Goal: Task Accomplishment & Management: Manage account settings

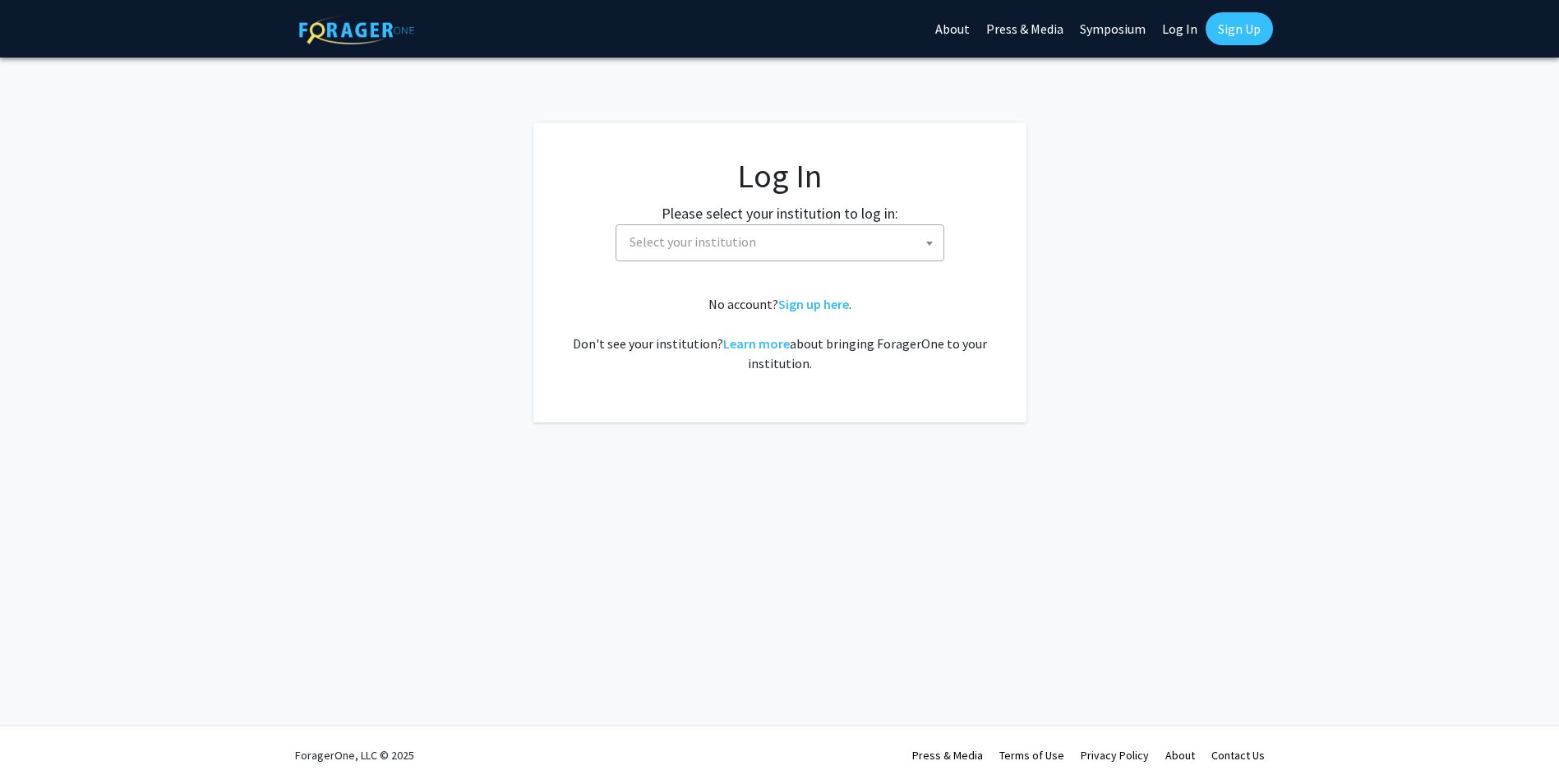
click at [714, 247] on span "Select your institution" at bounding box center [693, 241] width 126 height 16
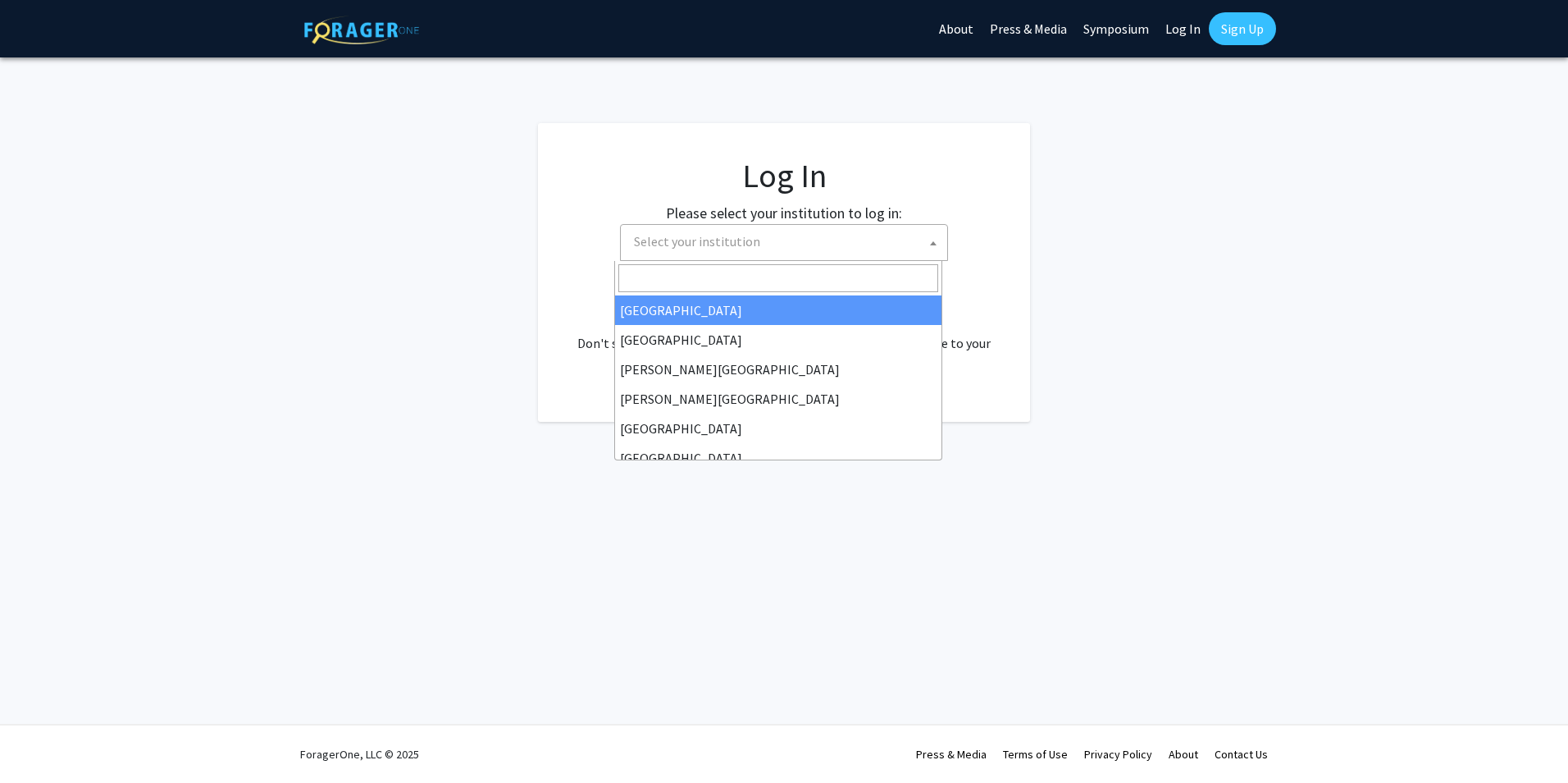
select select "34"
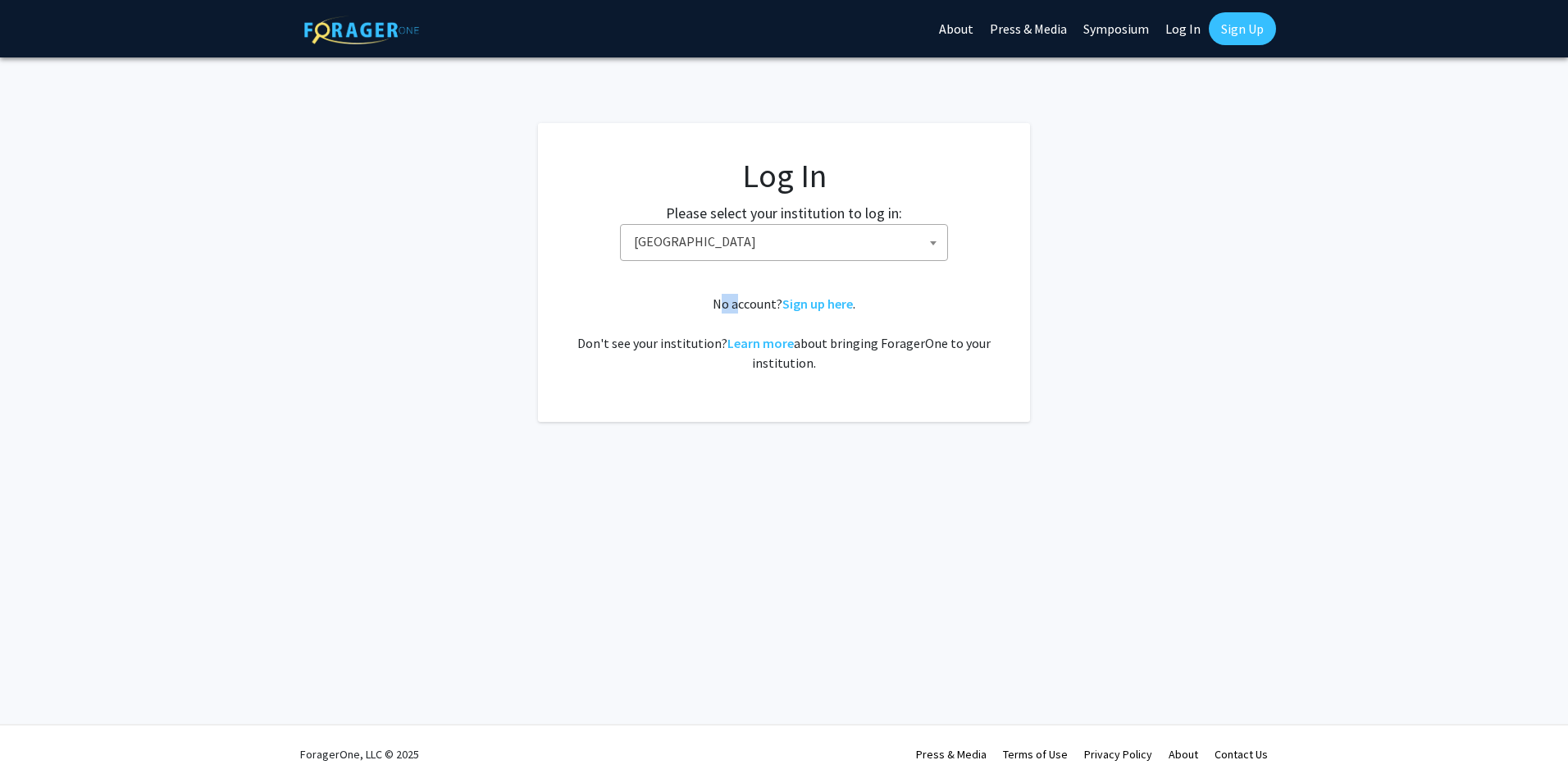
click at [710, 306] on div "No account? Sign up here . Don't see your institution? Learn more about bringin…" at bounding box center [784, 333] width 426 height 79
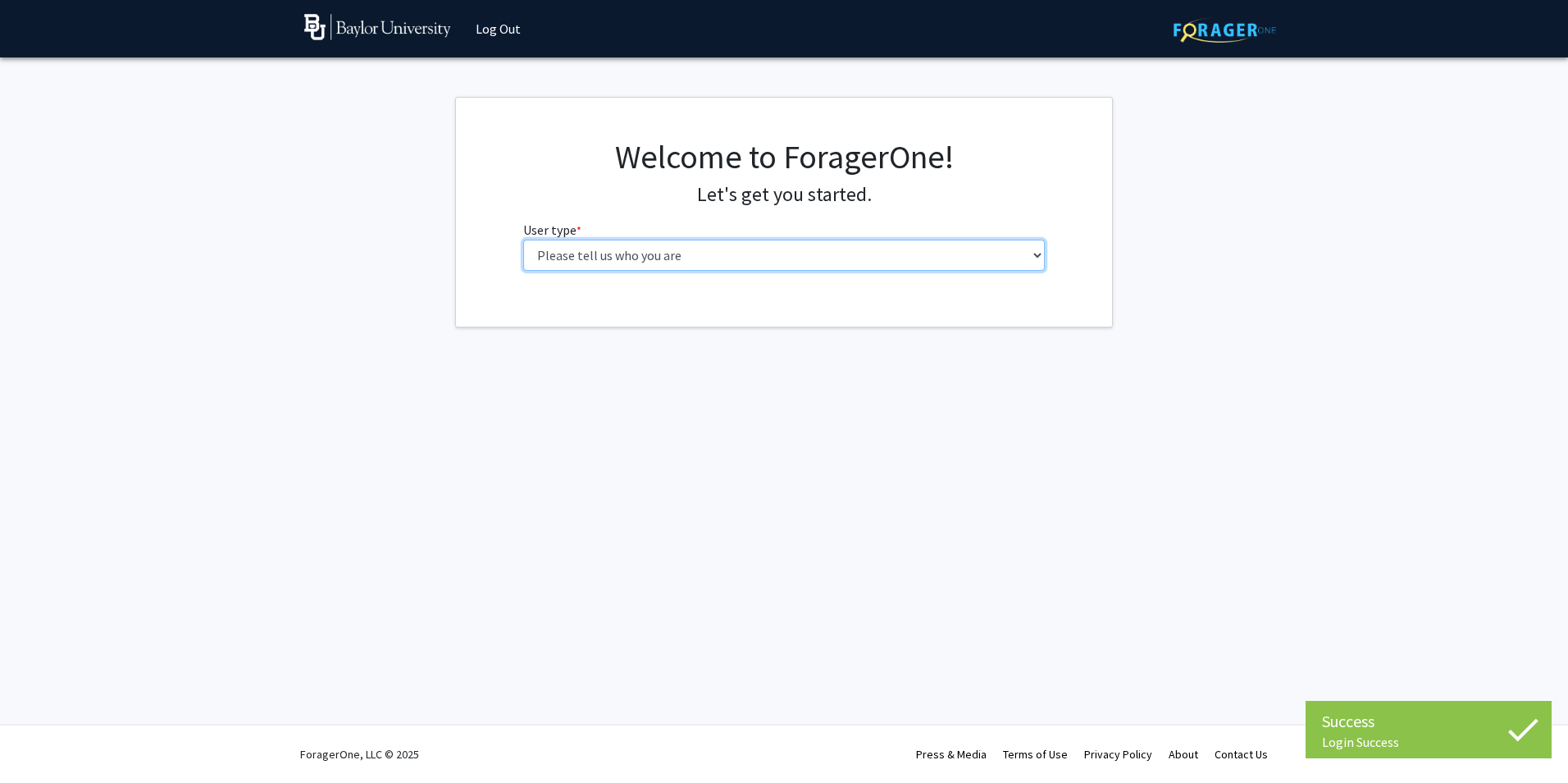
click at [663, 259] on select "Please tell us who you are Undergraduate Student Master's Student Doctoral Cand…" at bounding box center [784, 255] width 523 height 31
select select "1: undergrad"
click at [524, 240] on select "Please tell us who you are Undergraduate Student Master's Student Doctoral Cand…" at bounding box center [784, 255] width 523 height 31
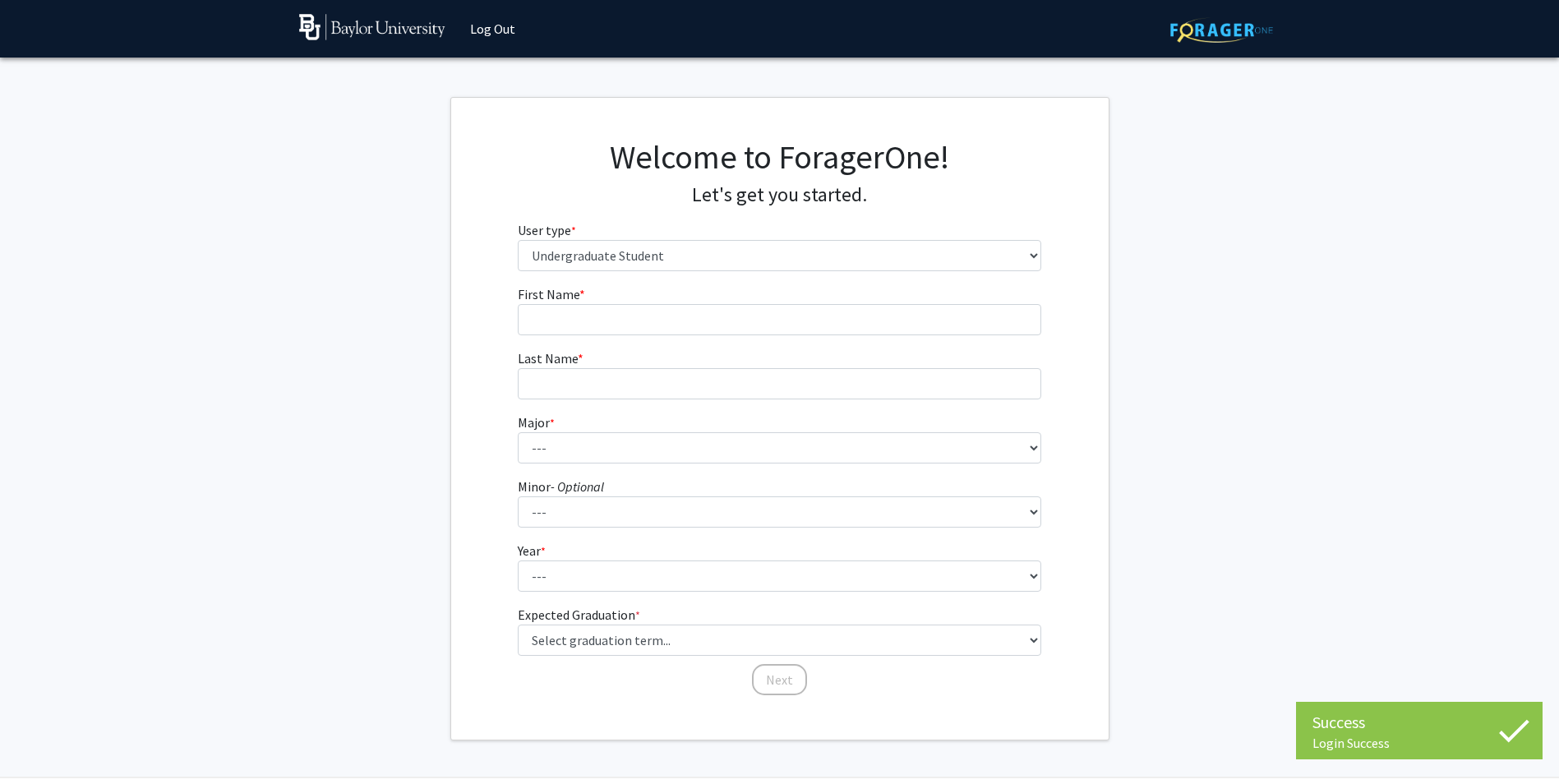
click at [694, 339] on form "First Name * required Last Name * required Major * required --- Accounting Amer…" at bounding box center [779, 482] width 524 height 396
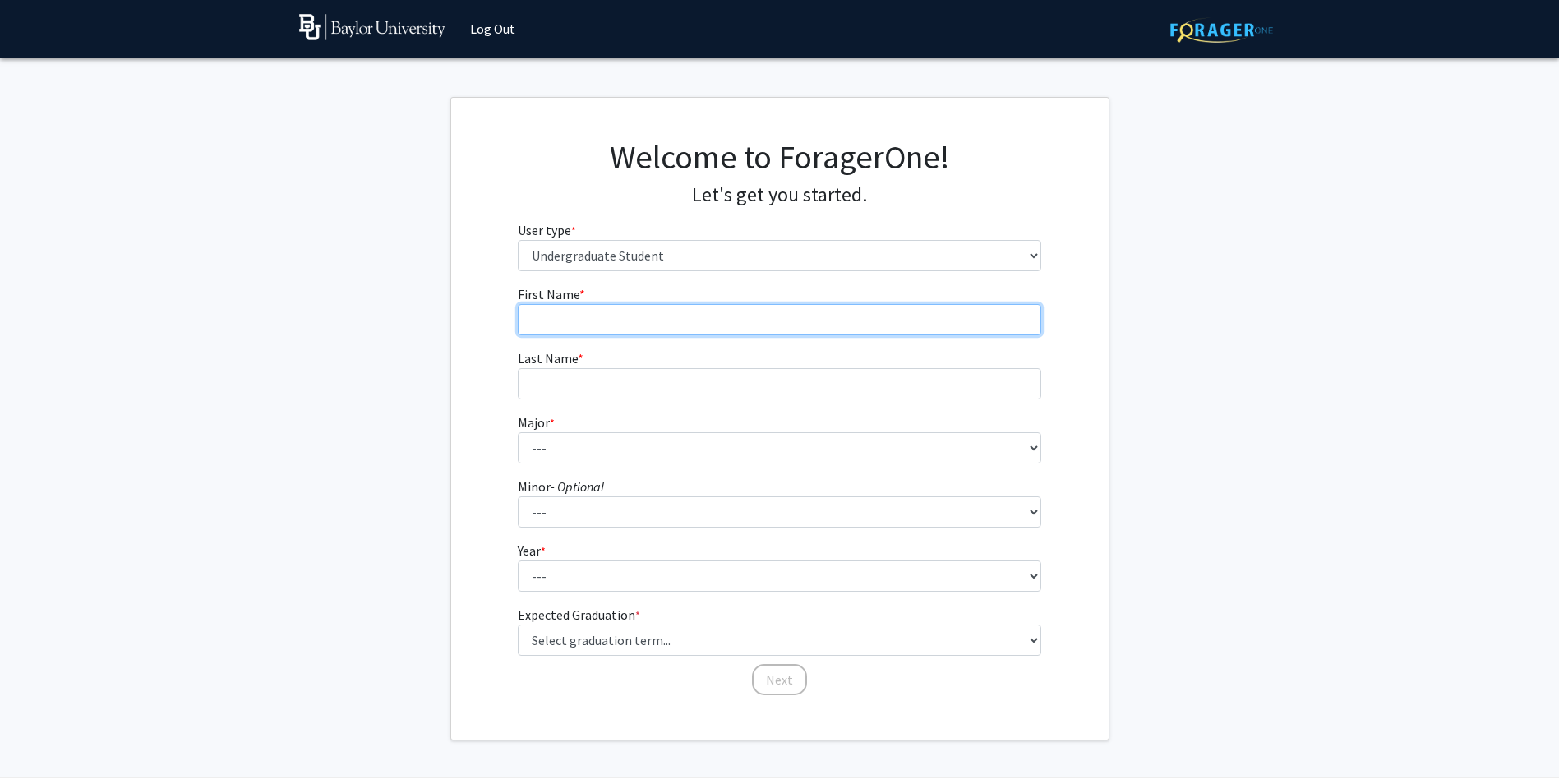
click at [689, 332] on input "First Name * required" at bounding box center [779, 319] width 524 height 31
type input "[GEOGRAPHIC_DATA]"
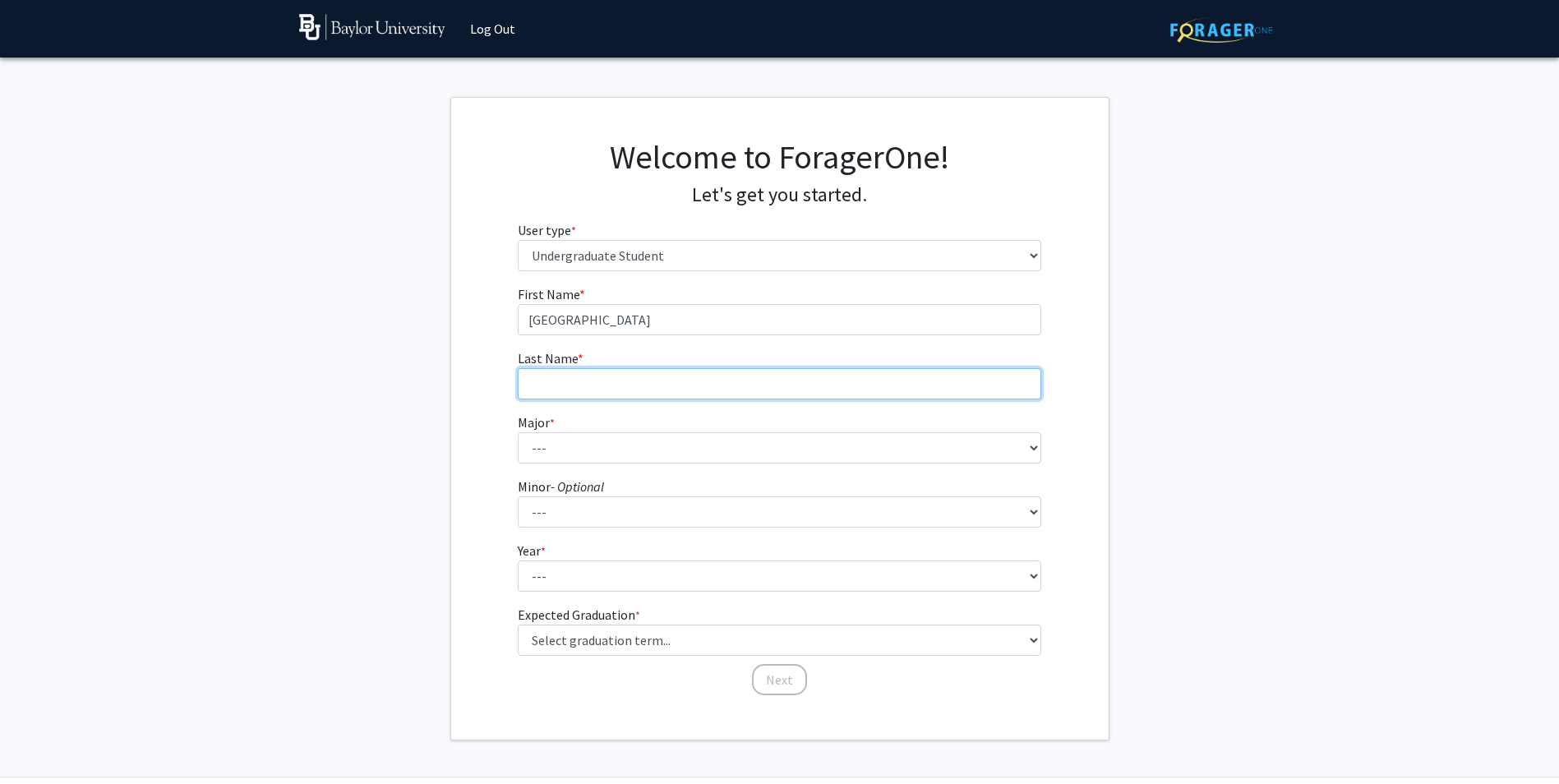
click at [675, 384] on input "Last Name * required" at bounding box center [779, 384] width 524 height 31
type input "[PERSON_NAME]"
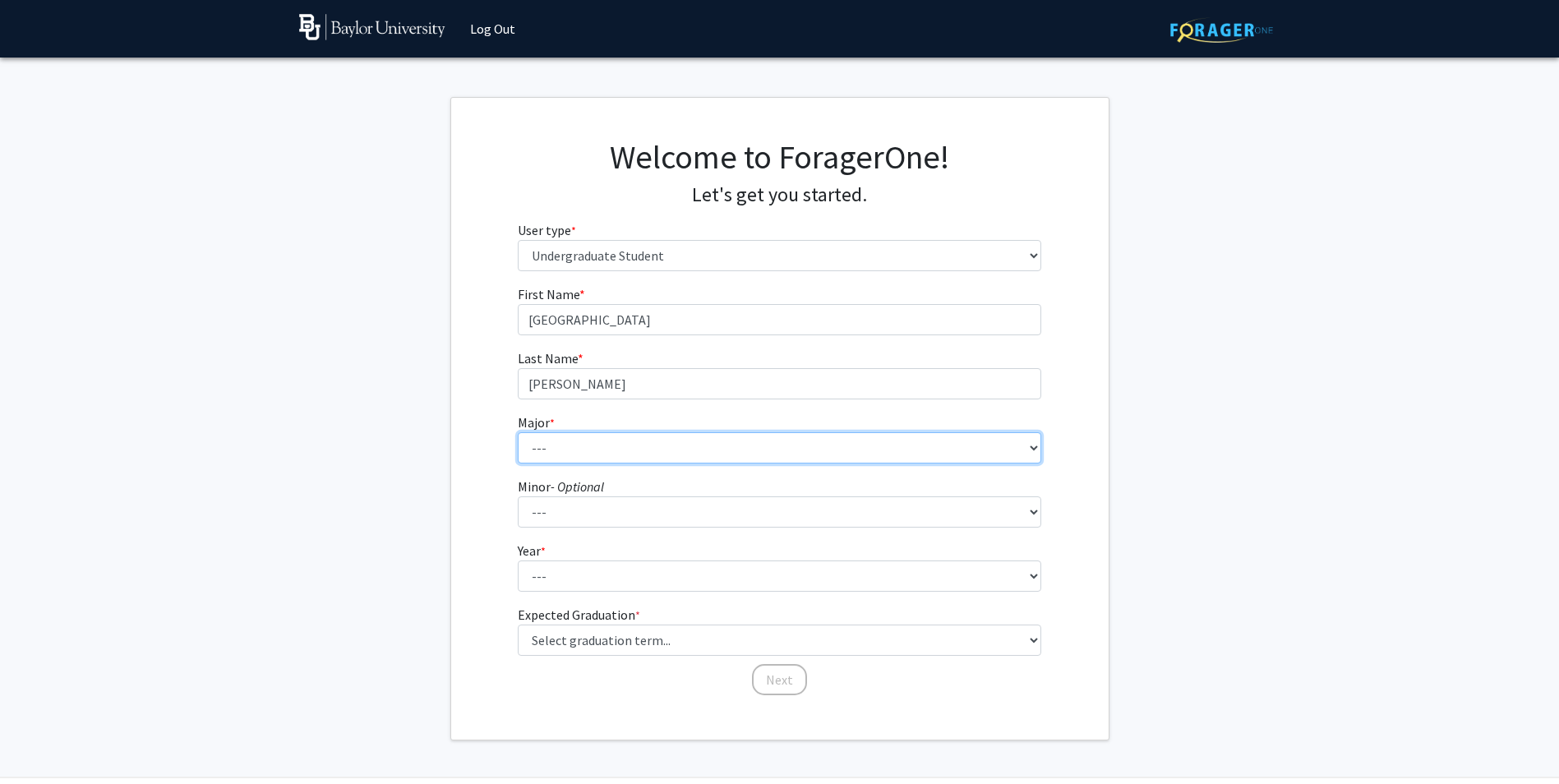
click at [688, 444] on select "--- Accounting American Studies Anthropology Apparel Design & Product Developme…" at bounding box center [779, 447] width 524 height 31
select select "80: 2745"
click at [518, 432] on select "--- Accounting American Studies Anthropology Apparel Design & Product Developme…" at bounding box center [779, 447] width 524 height 31
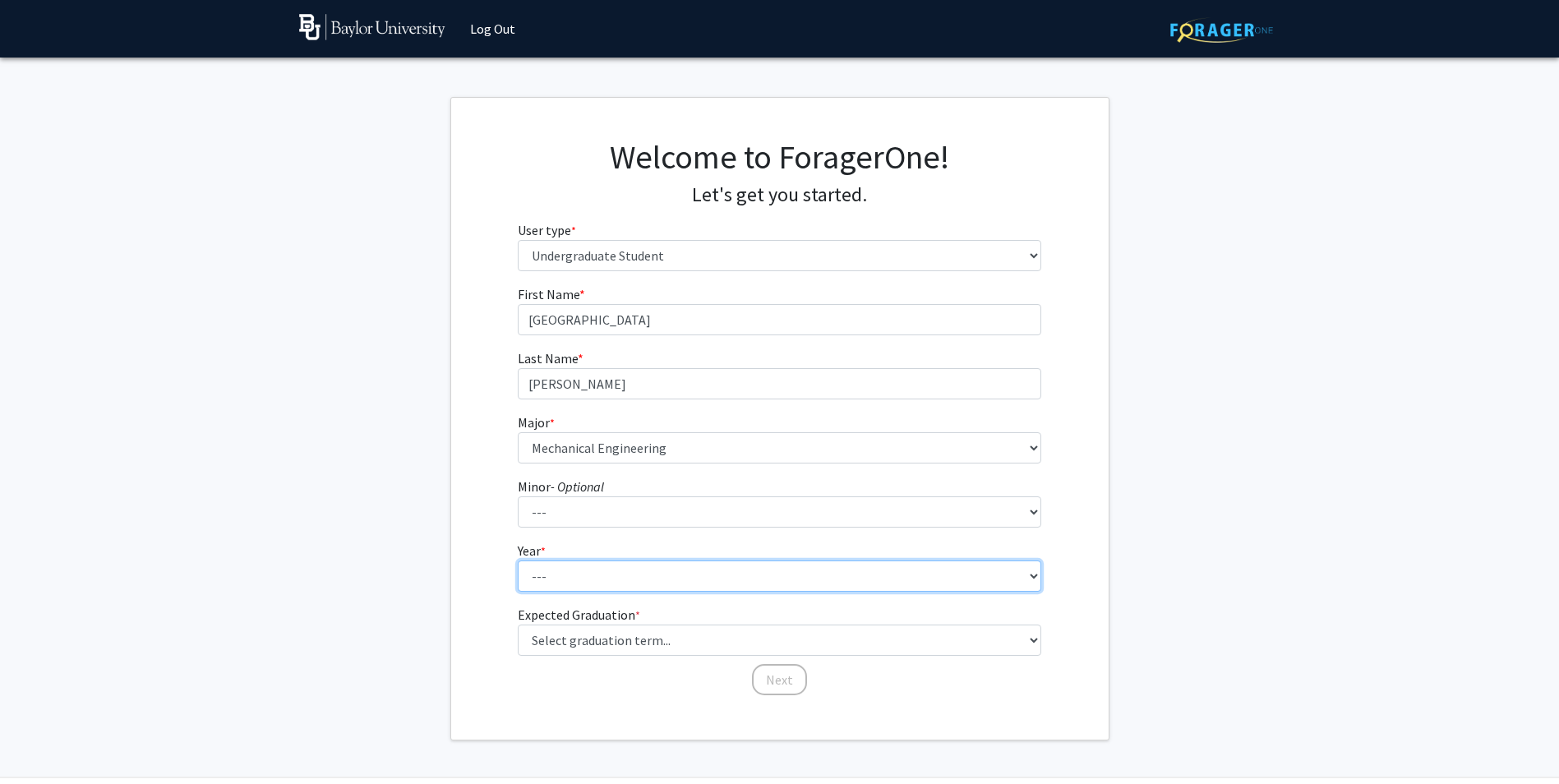
drag, startPoint x: 586, startPoint y: 574, endPoint x: 586, endPoint y: 563, distance: 11.0
click at [586, 574] on select "--- First-year Sophomore Junior Senior Postbaccalaureate Certificate" at bounding box center [779, 575] width 524 height 31
select select "2: sophomore"
click at [518, 560] on select "--- First-year Sophomore Junior Senior Postbaccalaureate Certificate" at bounding box center [779, 575] width 524 height 31
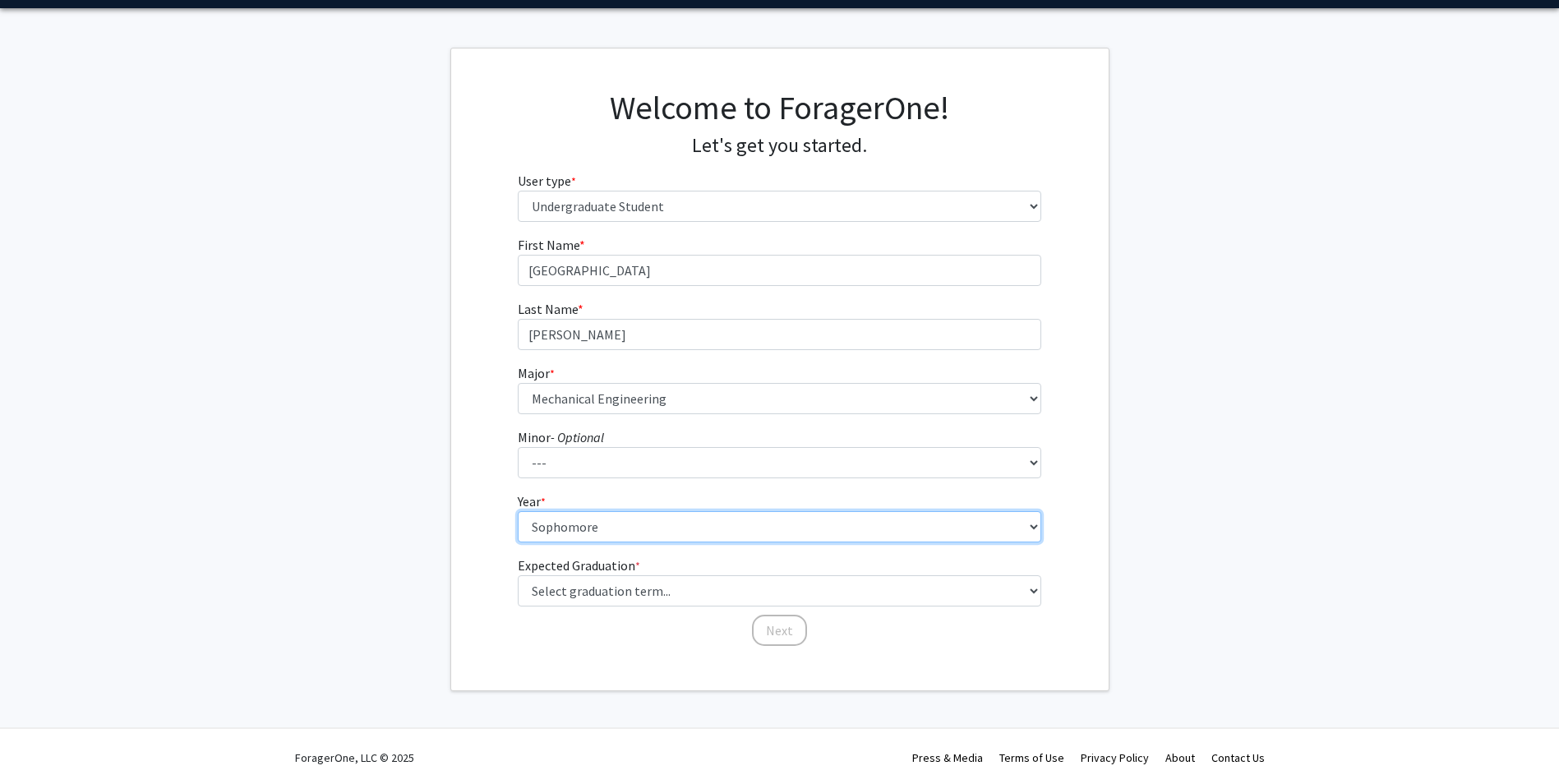
scroll to position [52, 0]
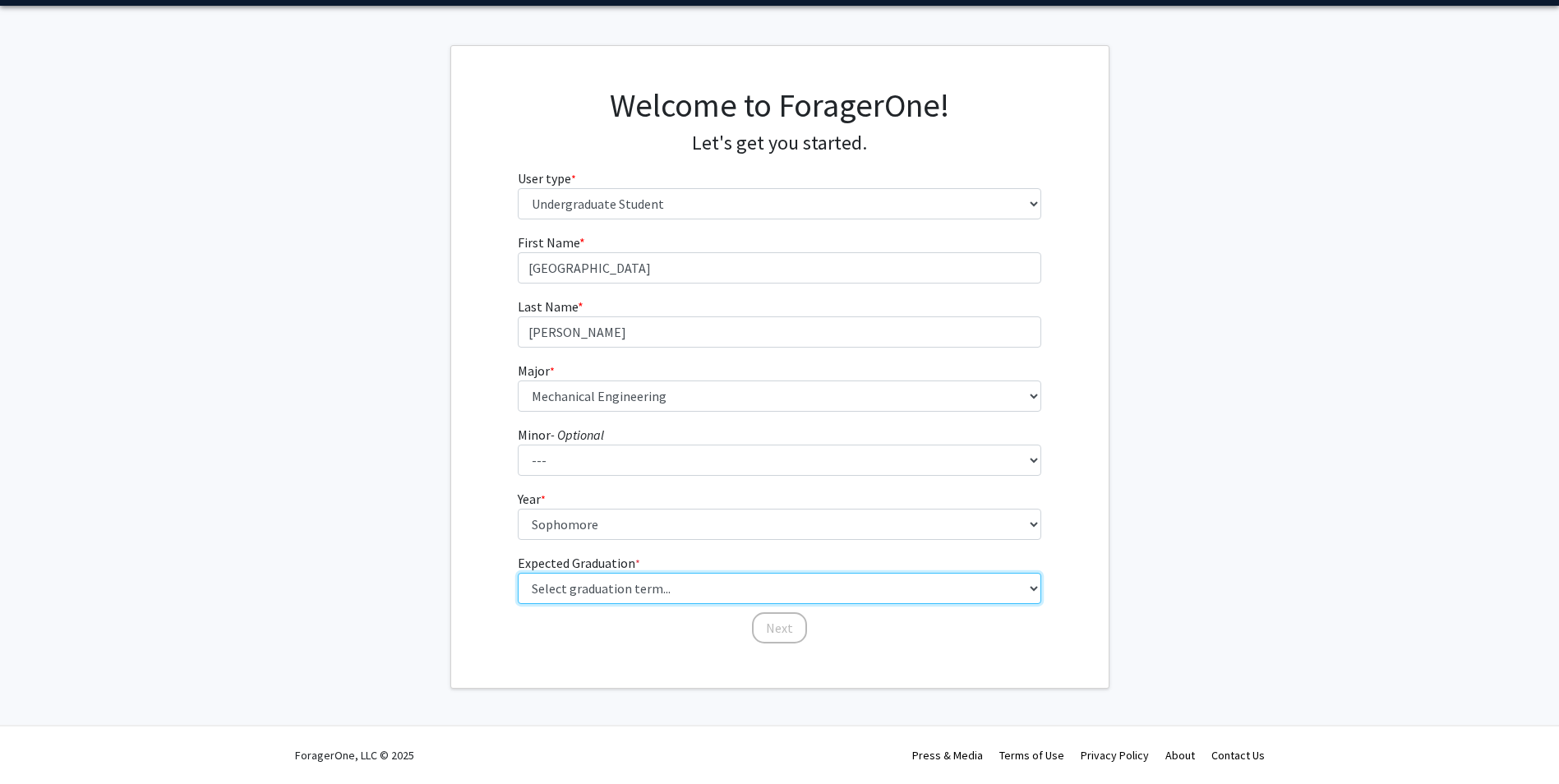
click at [631, 586] on select "Select graduation term... Spring 2025 Summer 2025 Fall 2025 Winter 2025 Spring …" at bounding box center [779, 588] width 524 height 31
select select "13: spring_2028"
click at [518, 573] on select "Select graduation term... Spring 2025 Summer 2025 Fall 2025 Winter 2025 Spring …" at bounding box center [779, 588] width 524 height 31
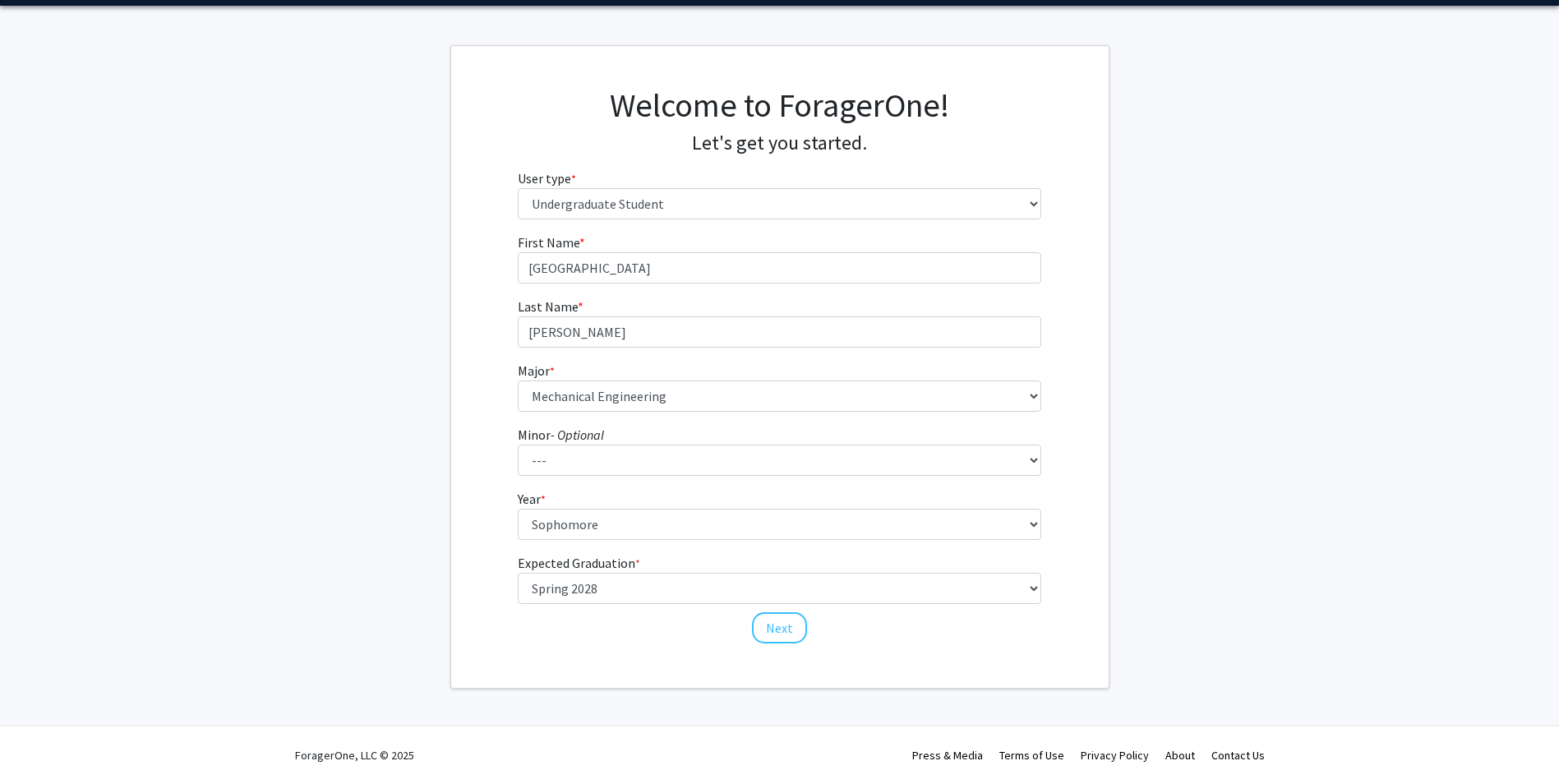
click at [1270, 256] on fg-get-started "Welcome to ForagerOne! Let's get you started. User type * required Please tell …" at bounding box center [779, 367] width 1559 height 643
click at [781, 629] on button "Next" at bounding box center [779, 627] width 55 height 31
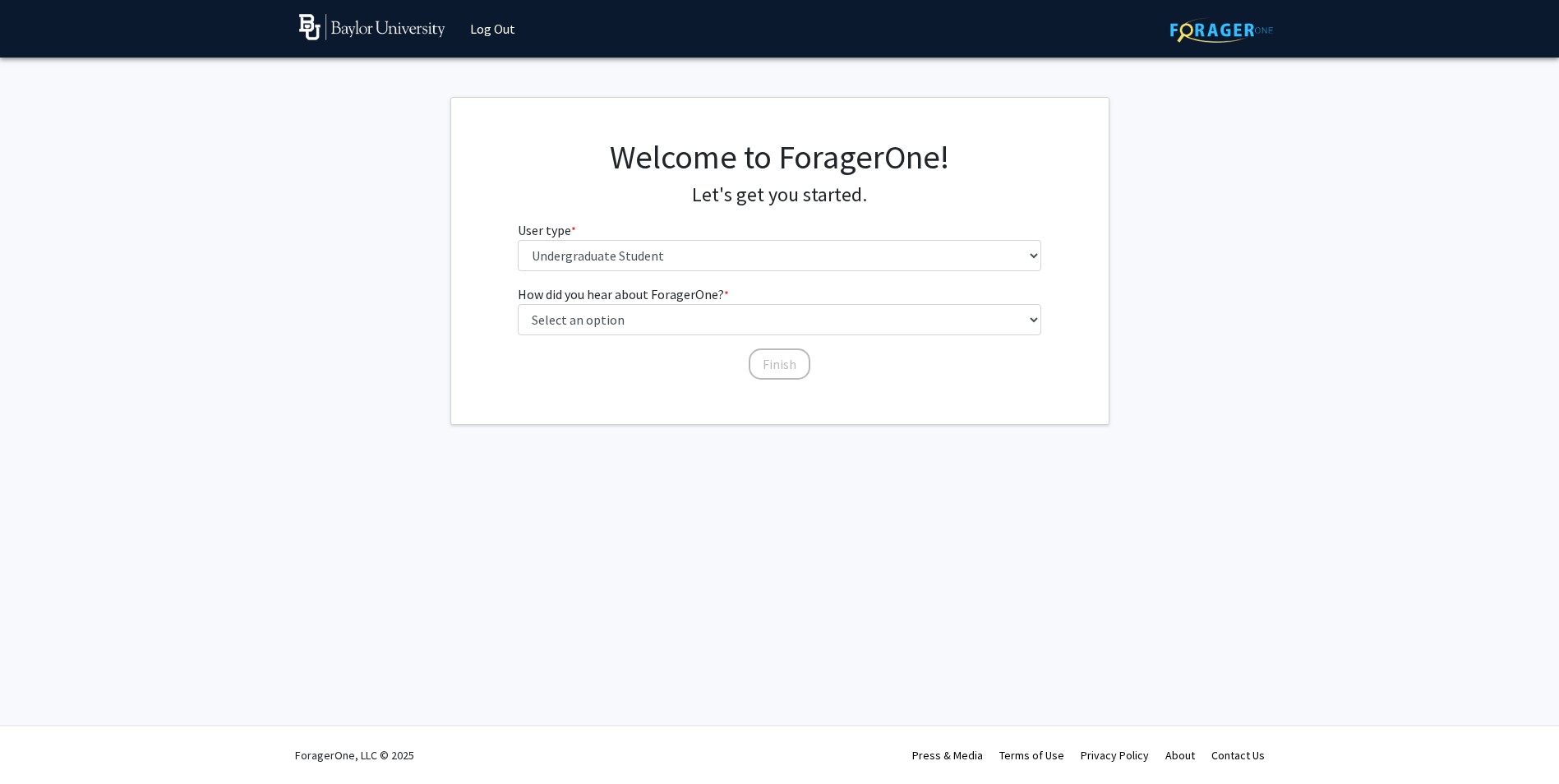
scroll to position [0, 0]
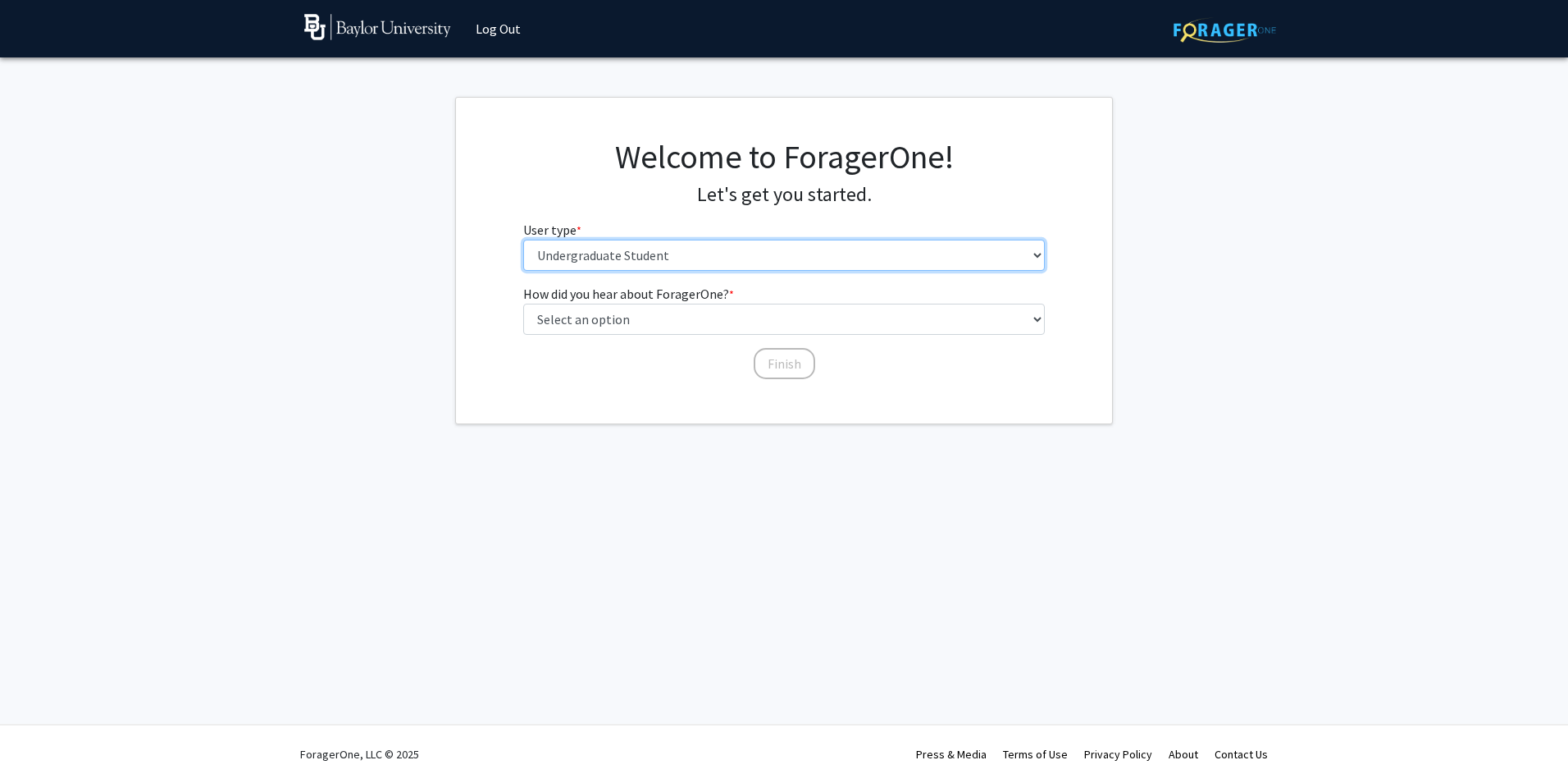
click at [671, 264] on select "Please tell us who you are Undergraduate Student Master's Student Doctoral Cand…" at bounding box center [784, 255] width 523 height 31
click at [1225, 254] on fg-get-started "Welcome to ForagerOne! Let's get you started. User type * required Please tell …" at bounding box center [784, 260] width 1568 height 327
click at [903, 263] on select "Please tell us who you are Undergraduate Student Master's Student Doctoral Cand…" at bounding box center [784, 255] width 523 height 31
click at [524, 240] on select "Please tell us who you are Undergraduate Student Master's Student Doctoral Cand…" at bounding box center [784, 255] width 523 height 31
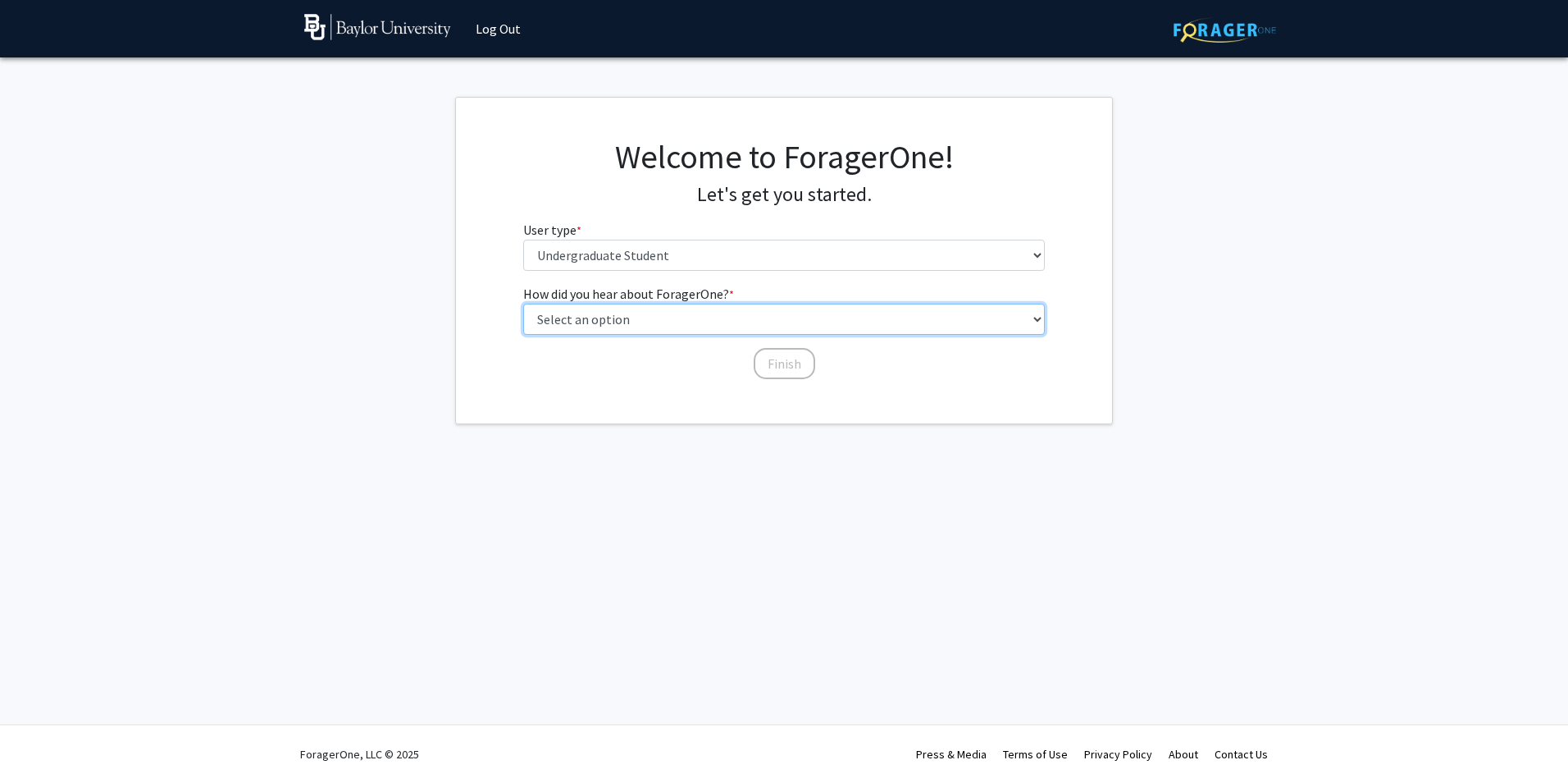
click at [698, 319] on select "Select an option Peer/student recommendation Faculty/staff recommendation Unive…" at bounding box center [784, 319] width 523 height 31
select select "3: university_website"
click at [524, 303] on select "Select an option Peer/student recommendation Faculty/staff recommendation Unive…" at bounding box center [784, 319] width 523 height 31
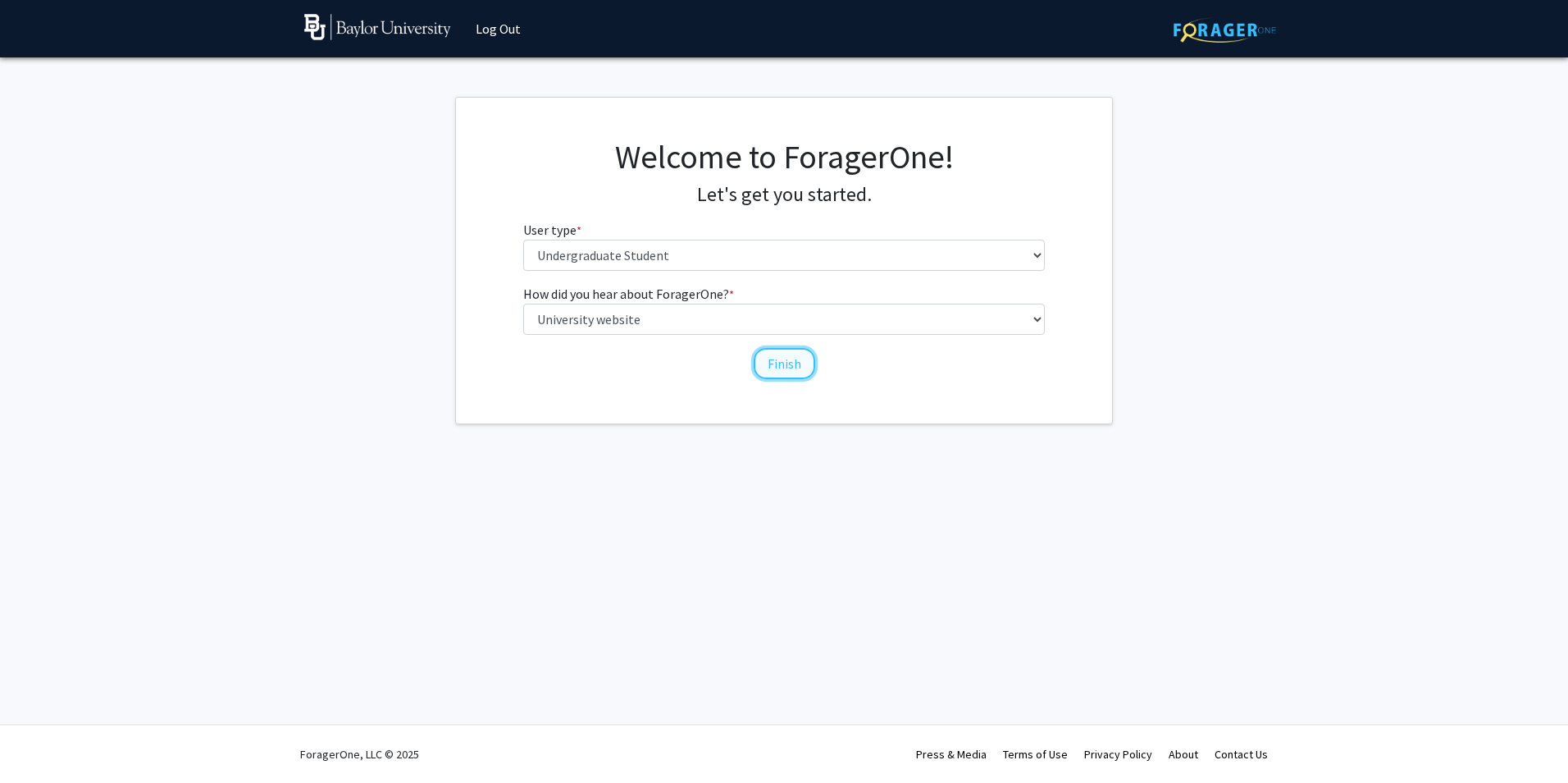
click at [772, 364] on button "Finish" at bounding box center [784, 364] width 62 height 31
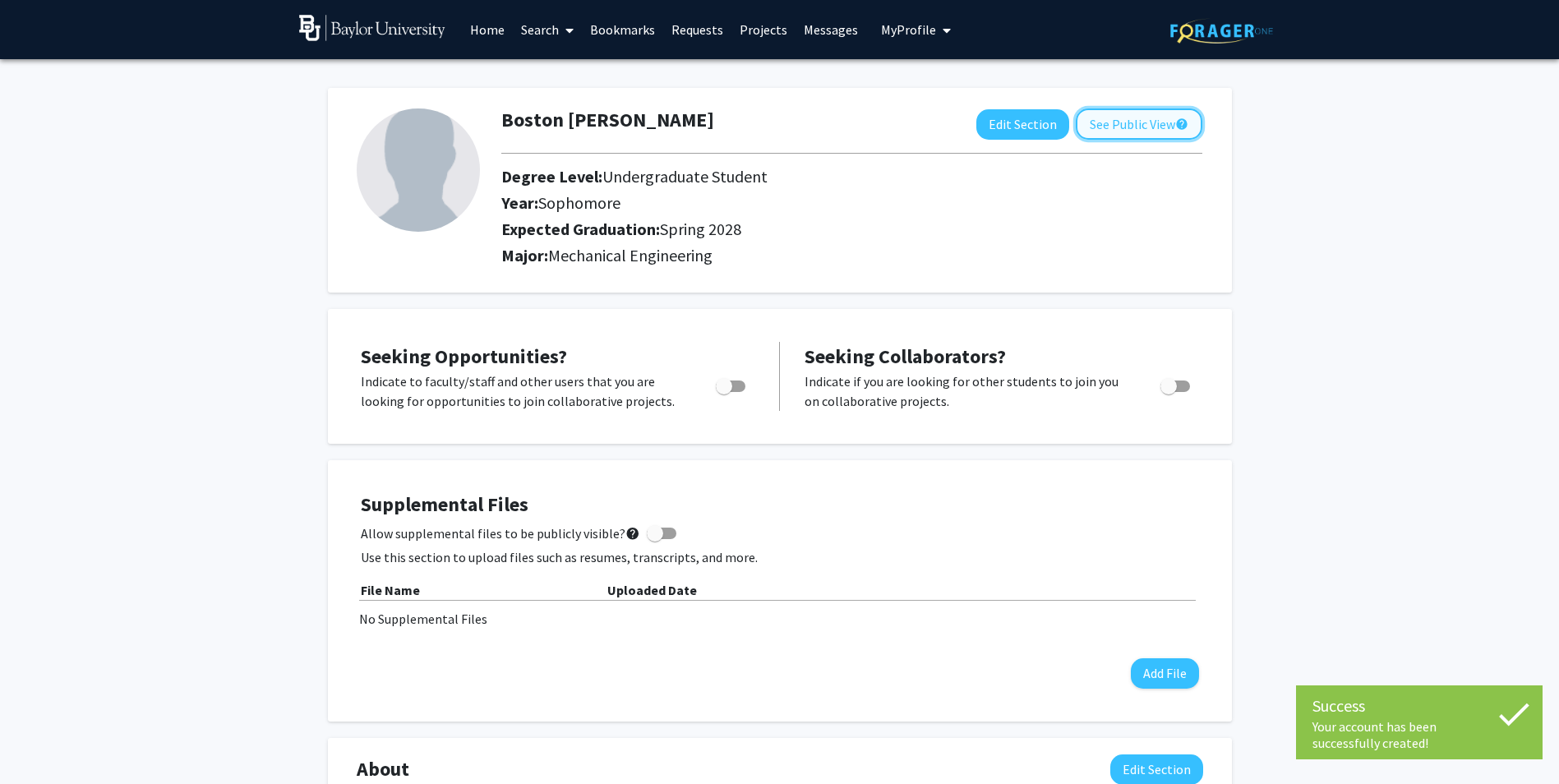
click at [1106, 126] on button "See Public View help" at bounding box center [1138, 124] width 126 height 31
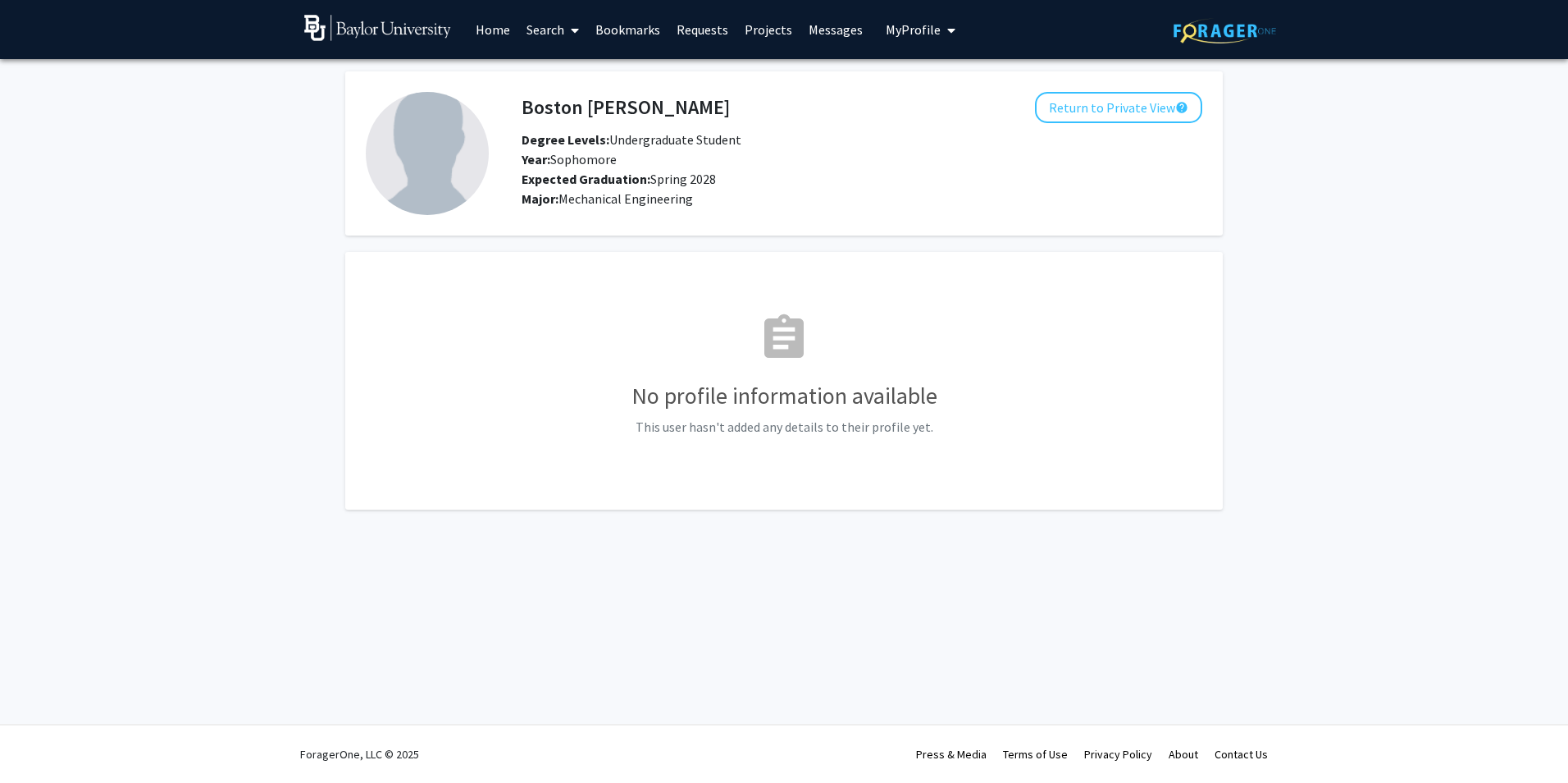
click at [1103, 125] on div "Boston [PERSON_NAME] Return to Private View help Degree Levels: Undergraduate S…" at bounding box center [862, 149] width 706 height 116
click at [1098, 116] on button "Return to Private View help" at bounding box center [1119, 107] width 168 height 31
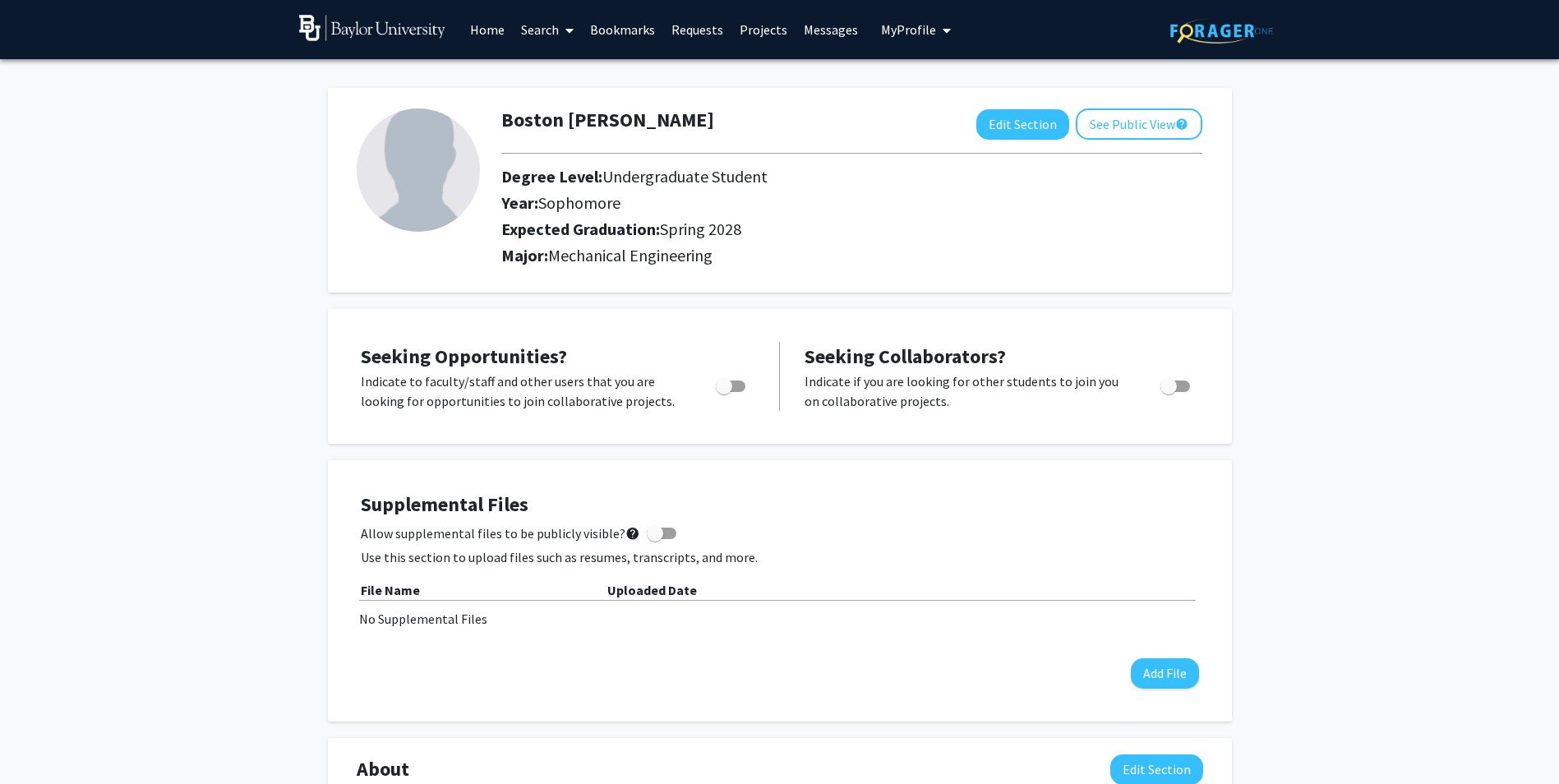
click at [625, 408] on p "Indicate to faculty/staff and other users that you are looking for opportunitie…" at bounding box center [522, 391] width 323 height 39
click at [731, 386] on span "Toggle" at bounding box center [723, 385] width 16 height 16
click at [724, 392] on input "Are you actively seeking opportunities?" at bounding box center [723, 392] width 1 height 1
checkbox input "true"
click at [1167, 388] on span "Toggle" at bounding box center [1168, 385] width 16 height 16
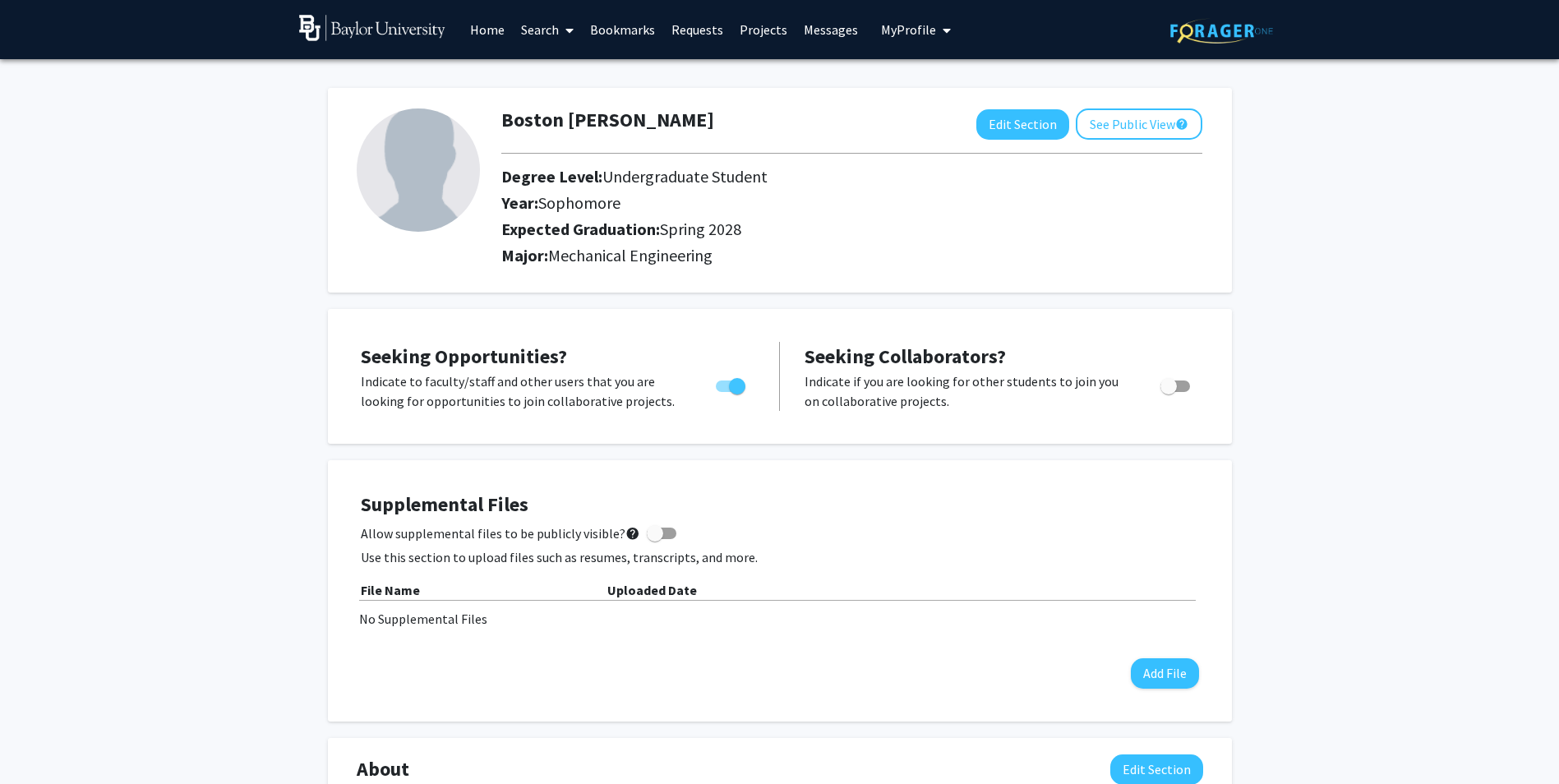
click at [1168, 392] on input "Would you like to receive other student requests to work with you?" at bounding box center [1168, 392] width 1 height 1
checkbox input "true"
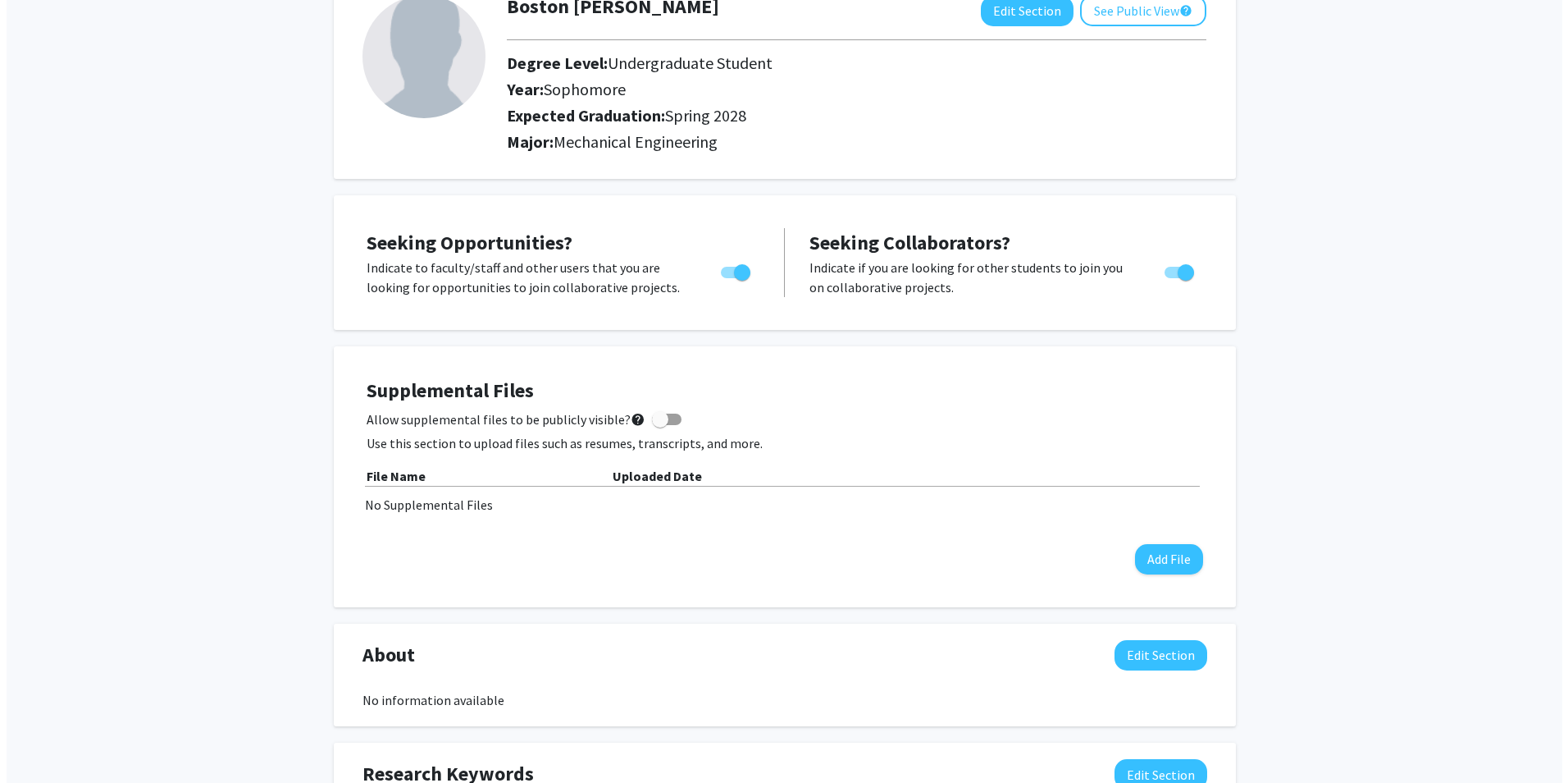
scroll to position [164, 0]
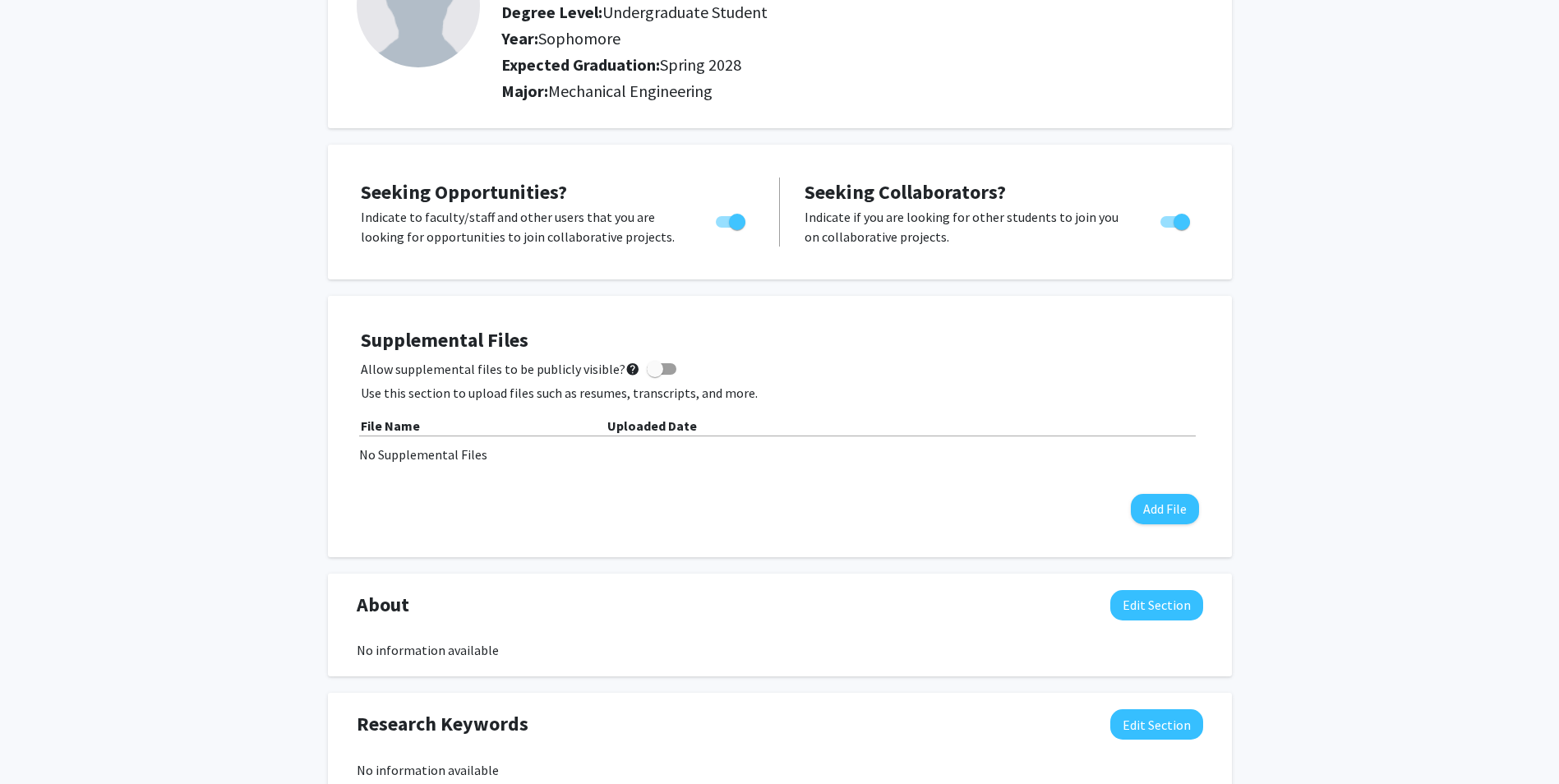
click at [647, 376] on span at bounding box center [654, 368] width 16 height 16
click at [654, 375] on input "Allow supplemental files to be publicly visible? help" at bounding box center [654, 374] width 1 height 1
click at [659, 370] on span at bounding box center [667, 368] width 16 height 16
click at [655, 374] on input "Allow supplemental files to be publicly visible? help" at bounding box center [654, 374] width 1 height 1
checkbox input "false"
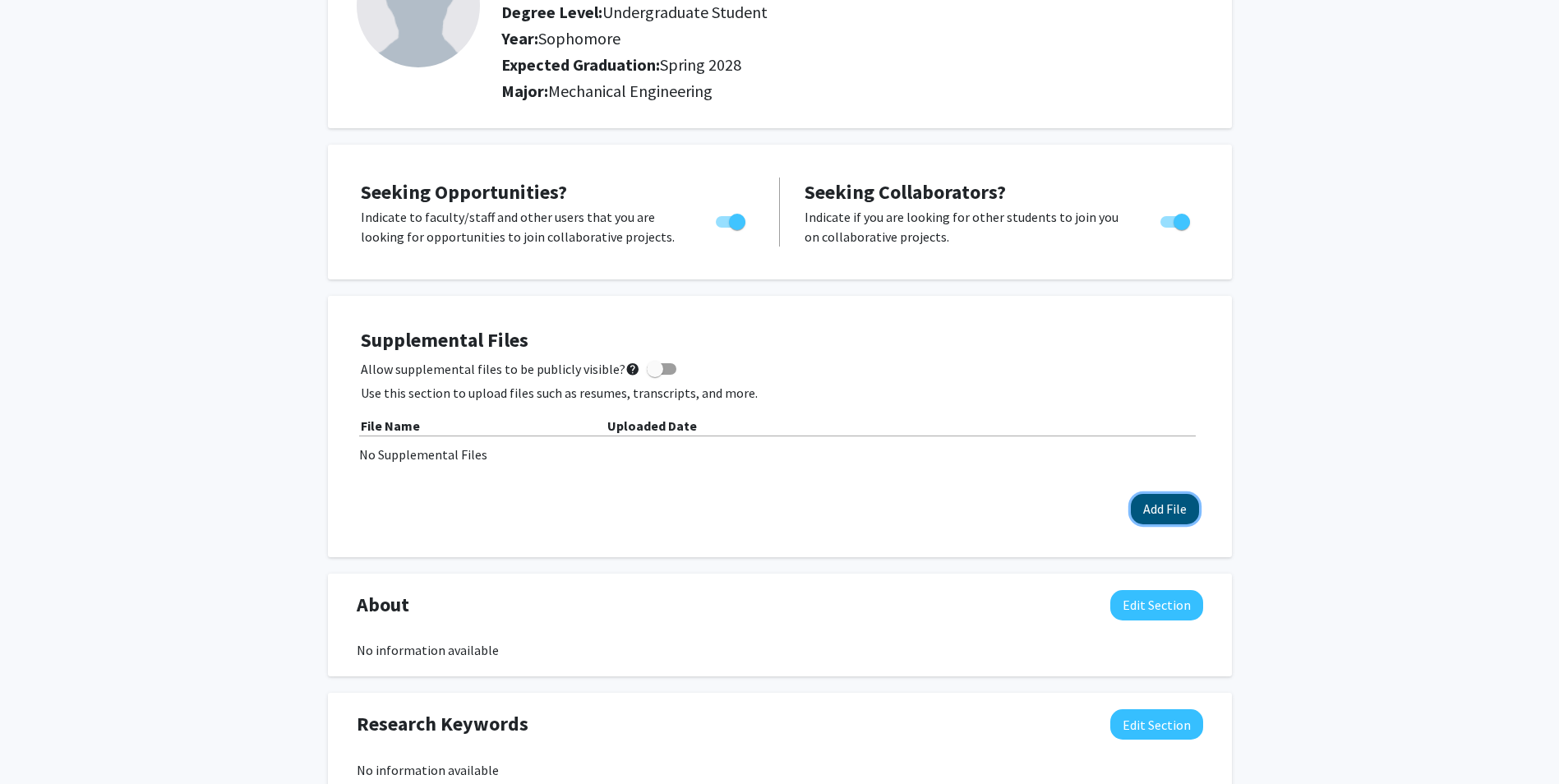
click at [1175, 505] on button "Add File" at bounding box center [1164, 509] width 68 height 31
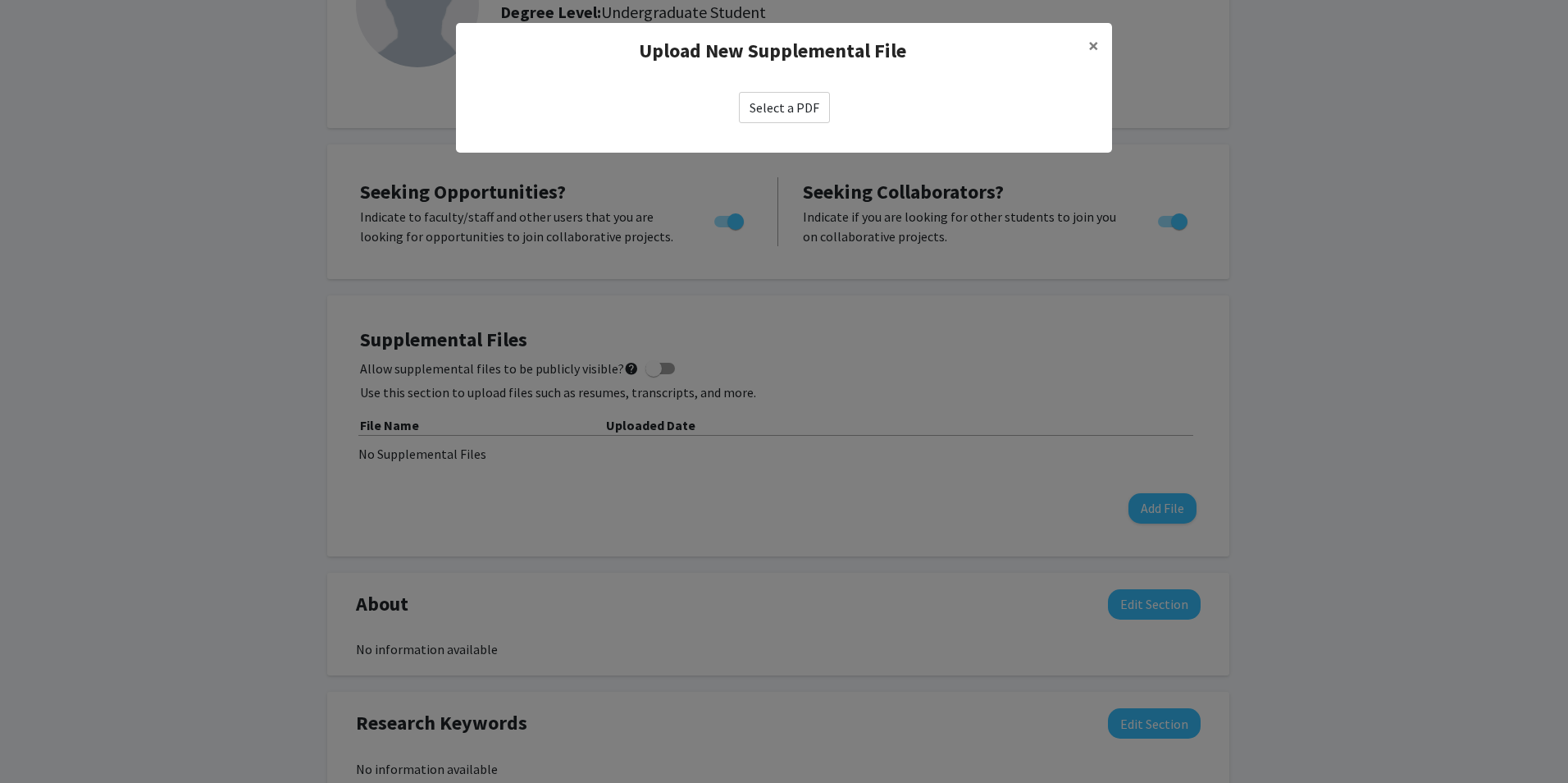
click at [786, 108] on label "Select a PDF" at bounding box center [784, 107] width 91 height 31
click at [0, 0] on input "Select a PDF" at bounding box center [0, 0] width 0 height 0
click at [1106, 43] on button "×" at bounding box center [1094, 46] width 37 height 46
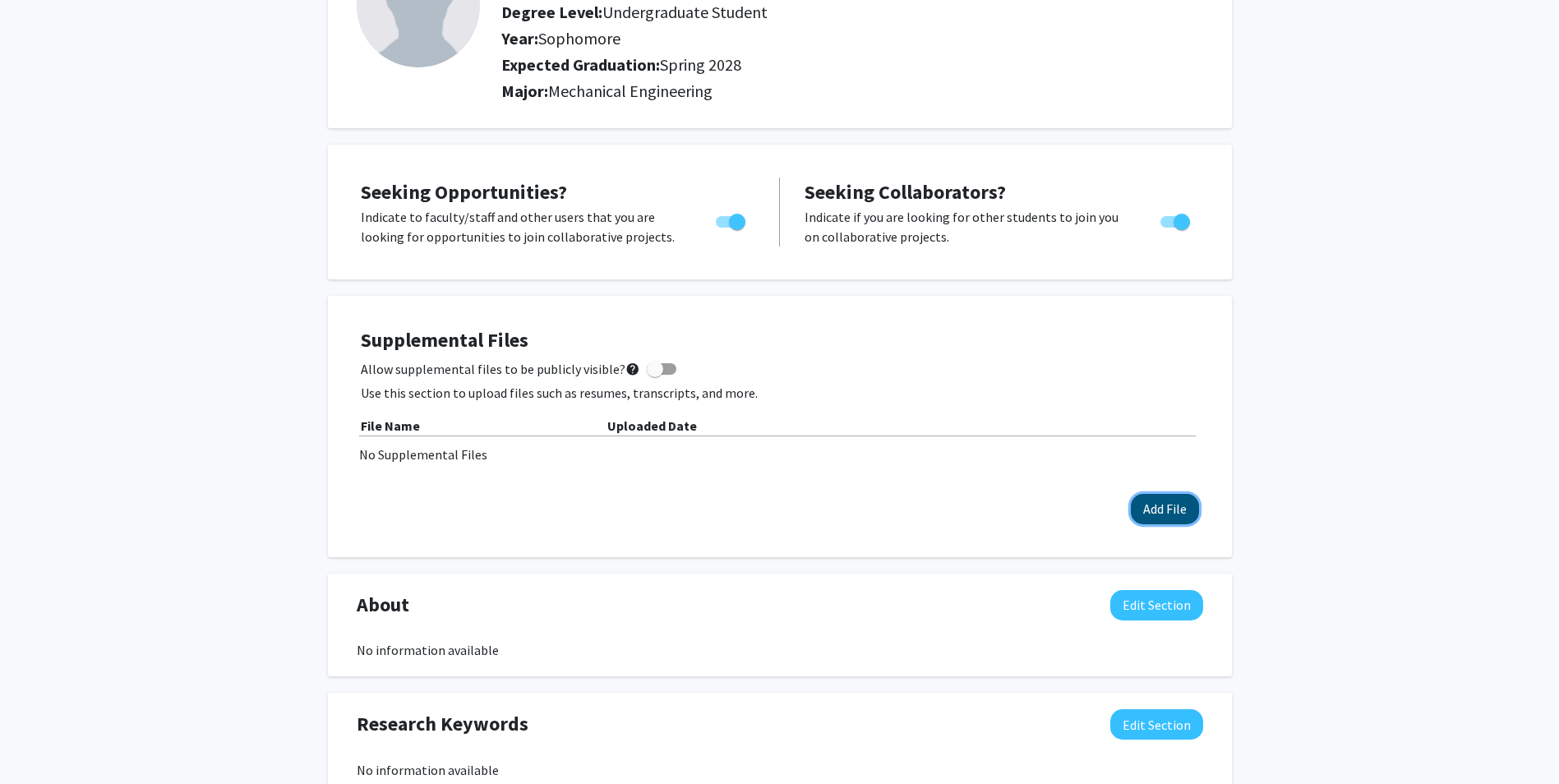
click at [1141, 508] on button "Add File" at bounding box center [1164, 509] width 68 height 31
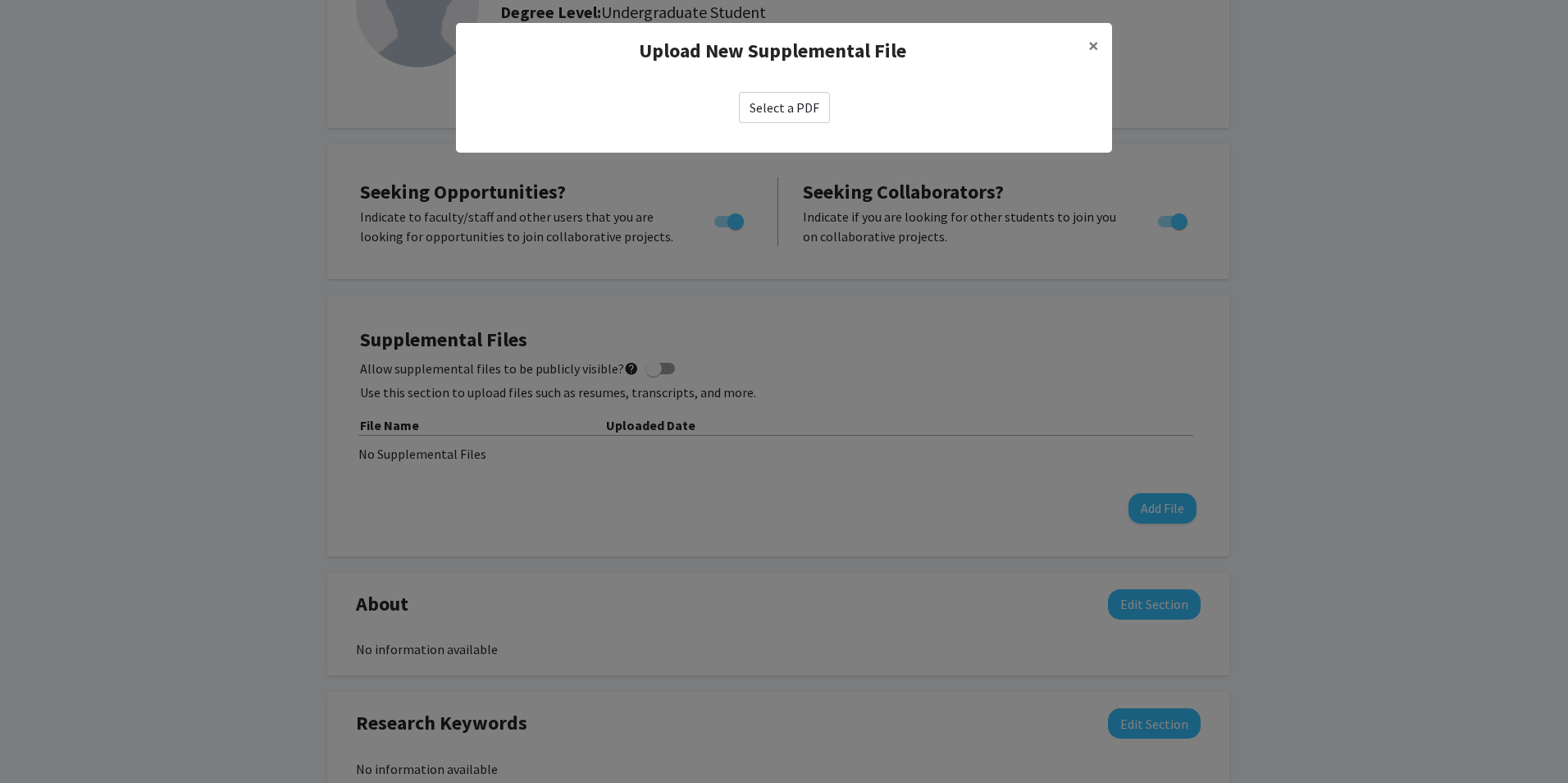
click at [786, 119] on label "Select a PDF" at bounding box center [784, 107] width 91 height 31
click at [0, 0] on input "Select a PDF" at bounding box center [0, 0] width 0 height 0
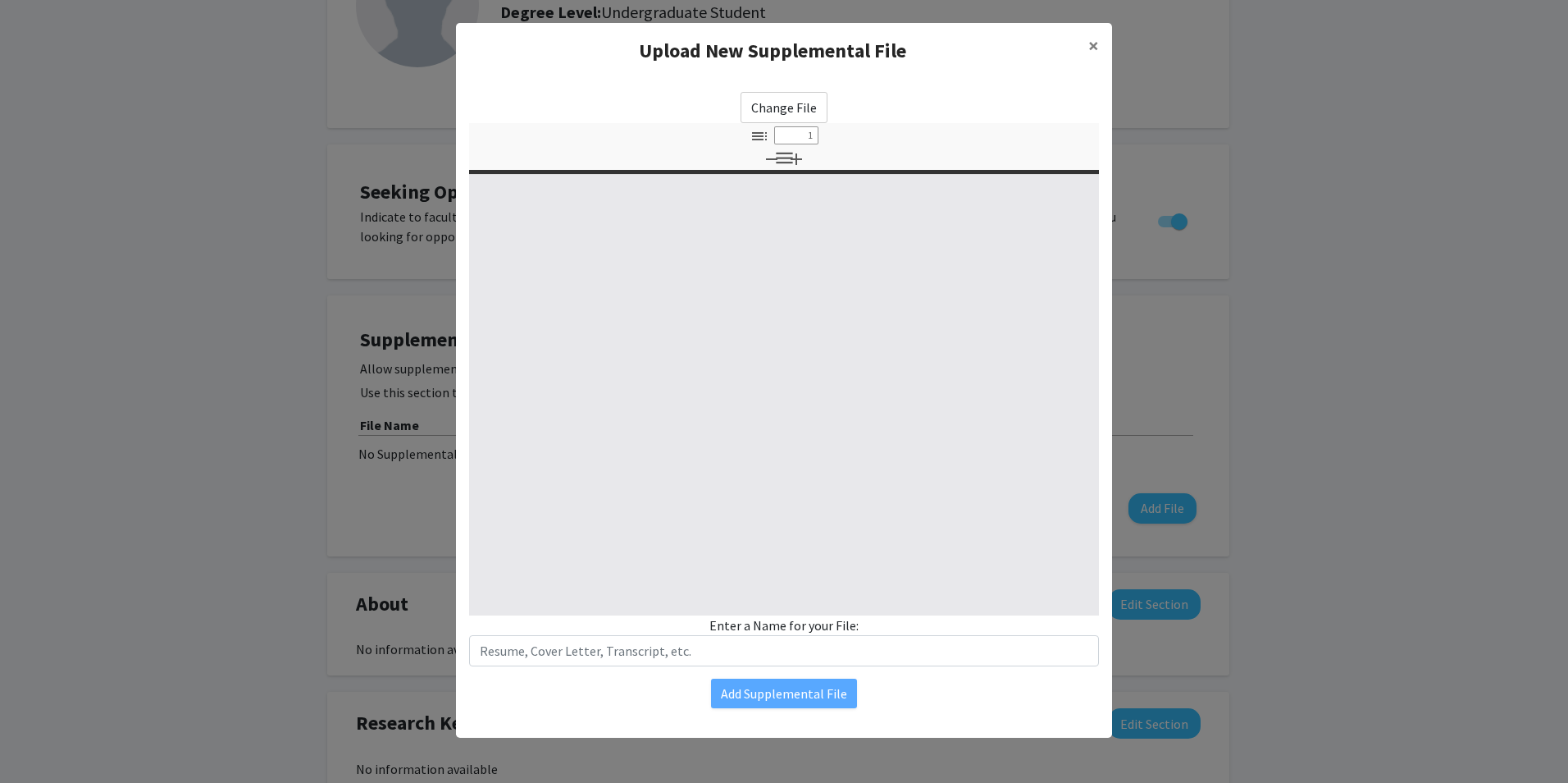
select select "custom"
click at [693, 649] on input "text" at bounding box center [784, 650] width 630 height 31
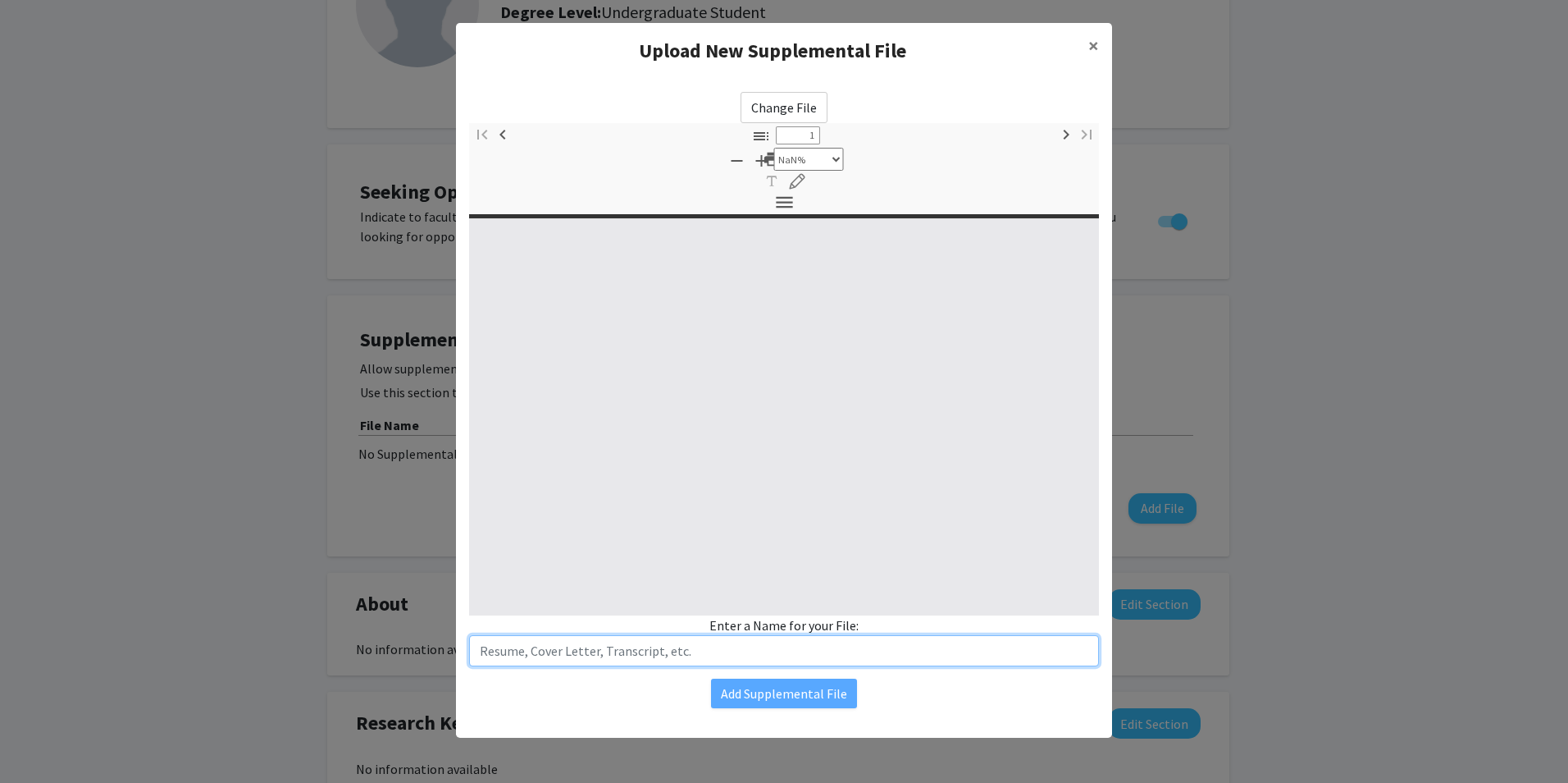
type input "0"
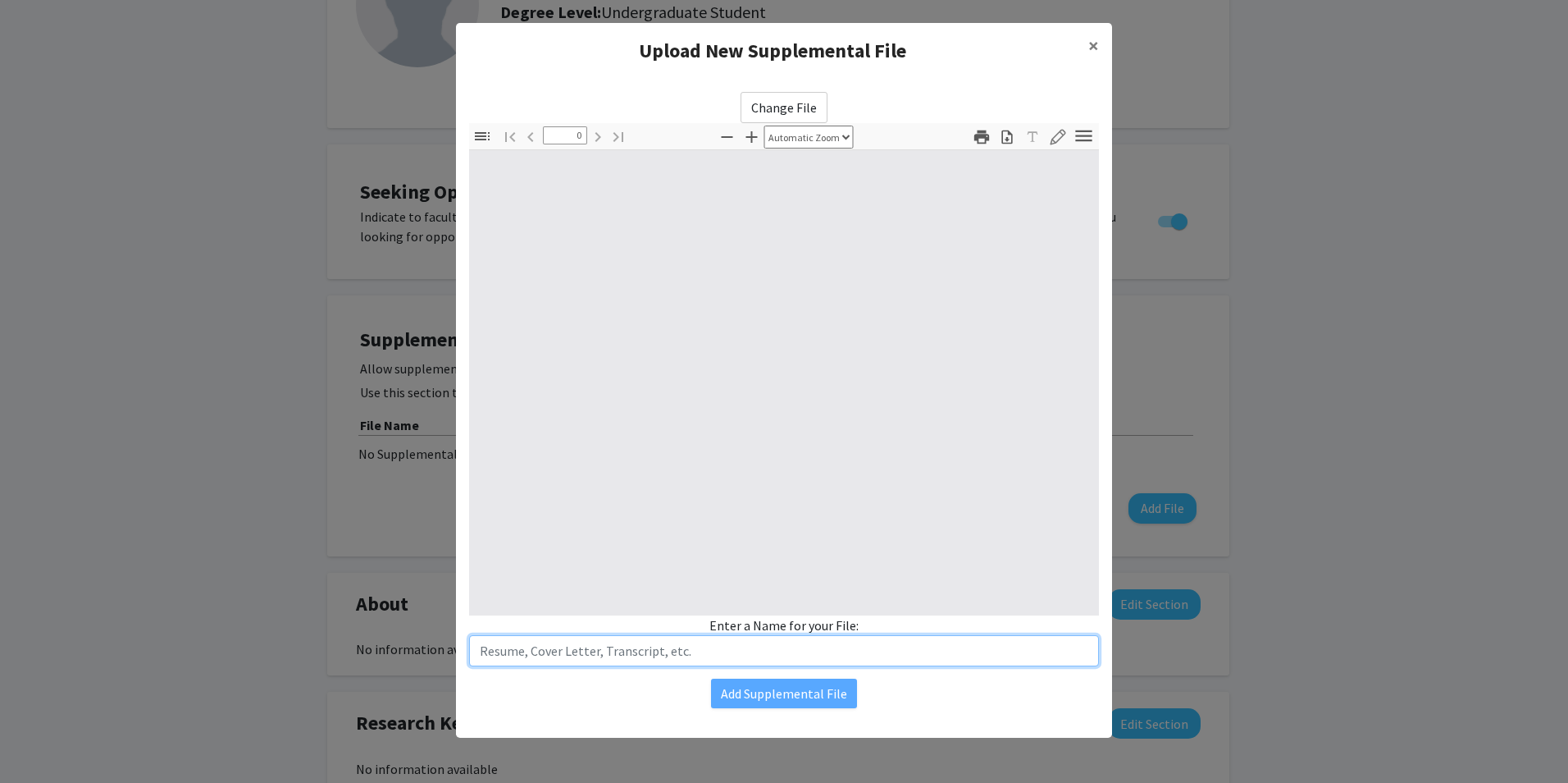
select select "custom"
type input "1"
select select "auto"
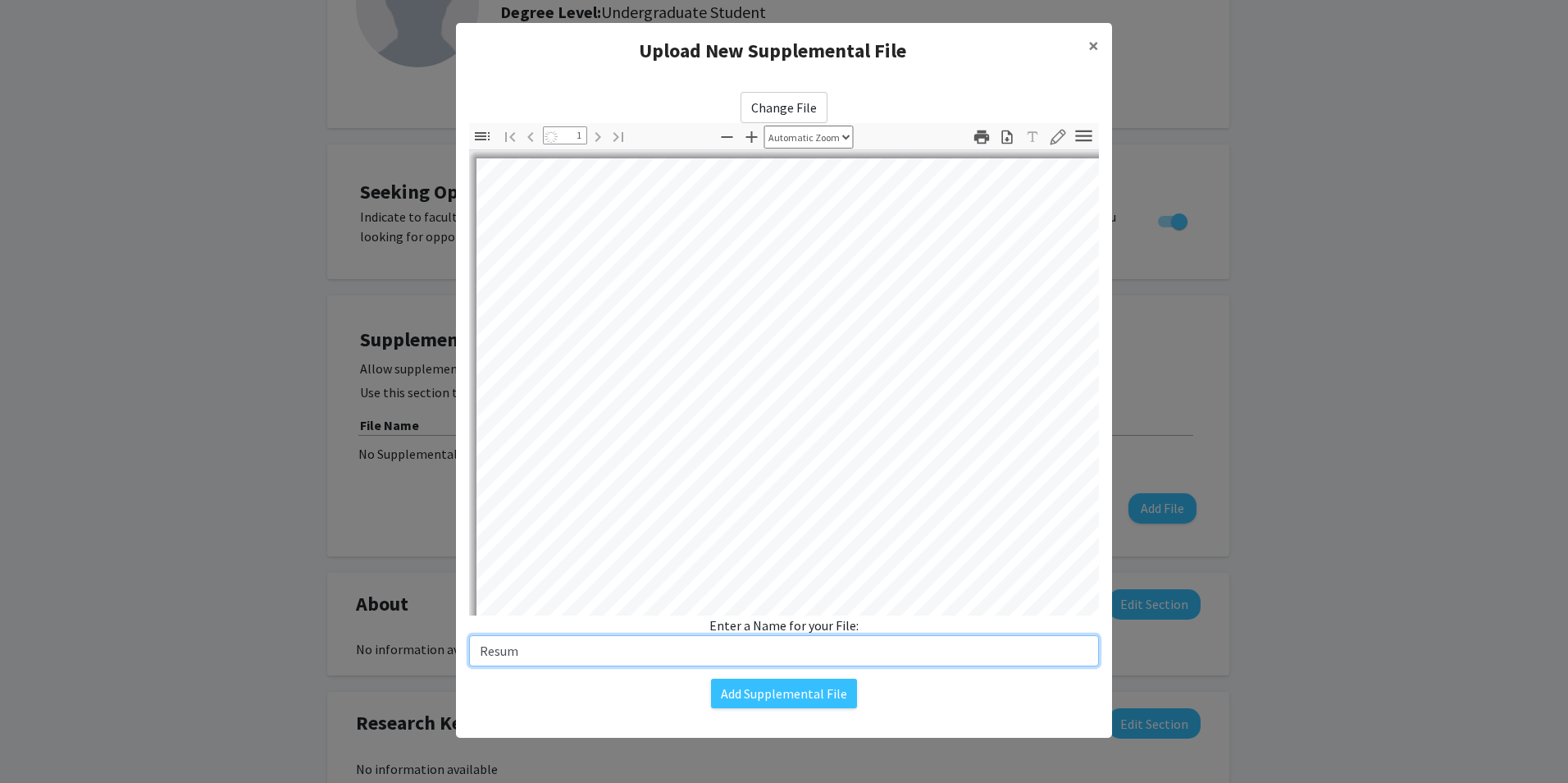
type input "Resume"
select select "auto"
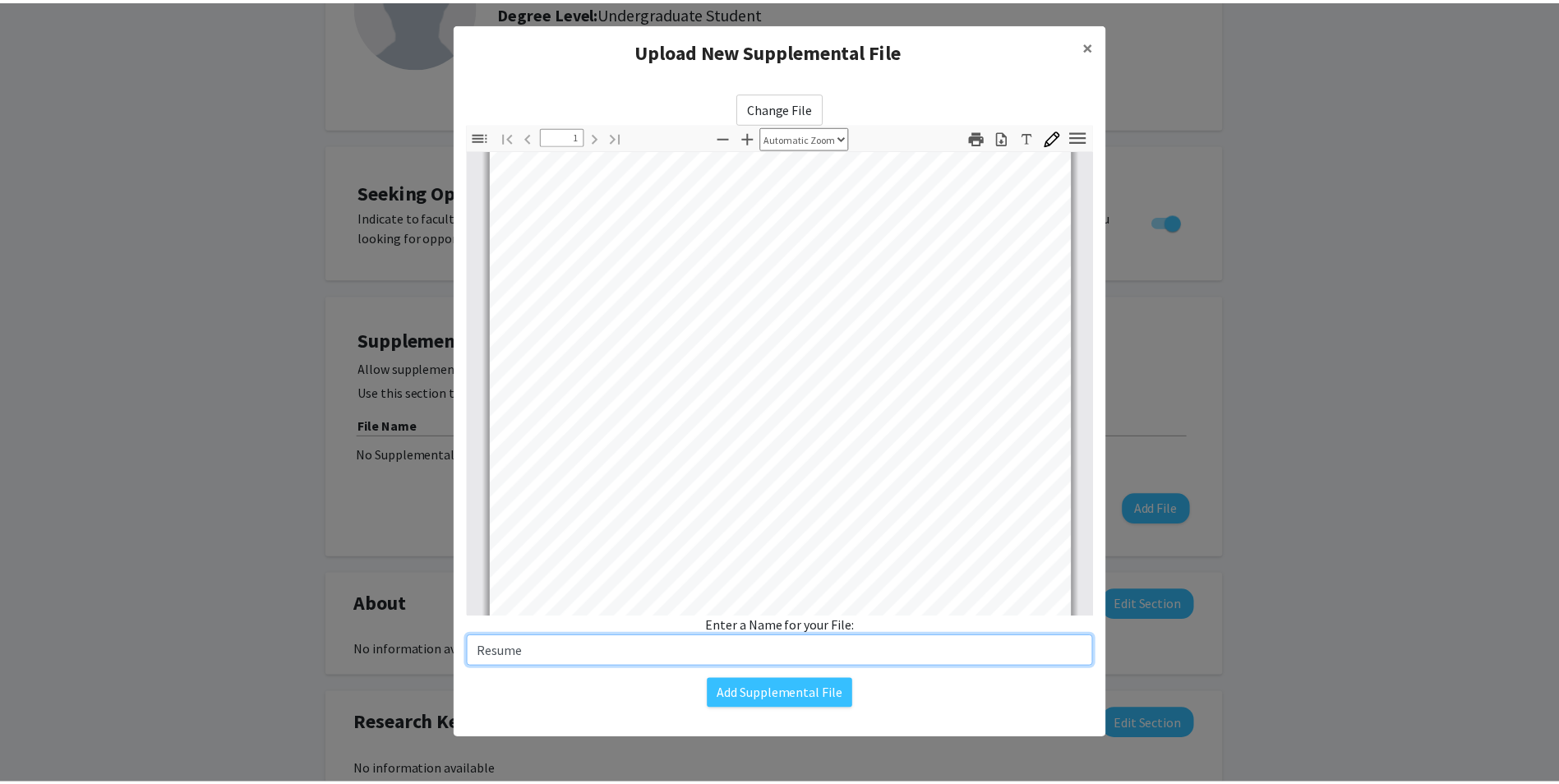
scroll to position [247, 0]
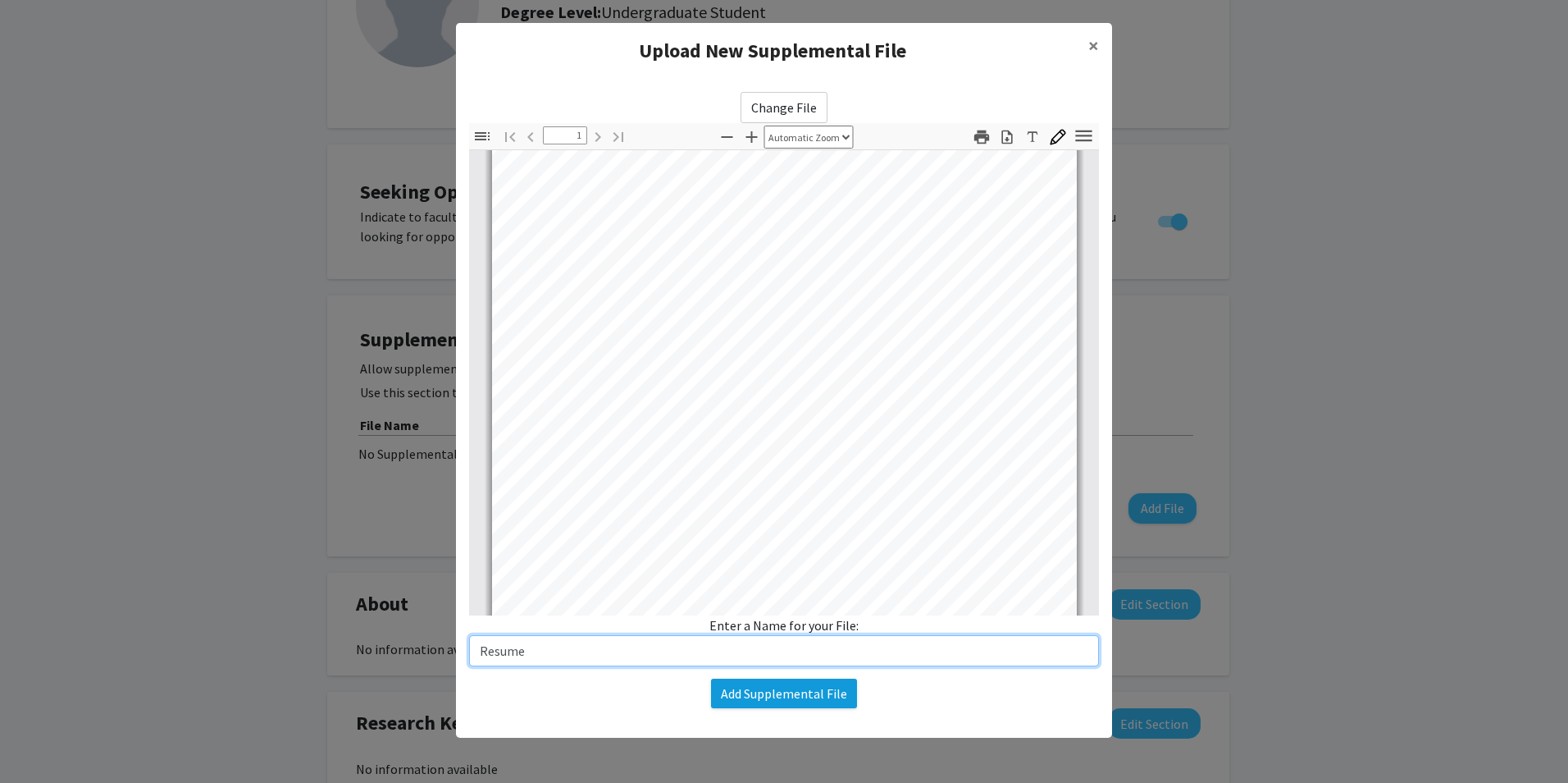
type input "Resume"
click at [782, 698] on button "Add Supplemental File" at bounding box center [784, 693] width 146 height 30
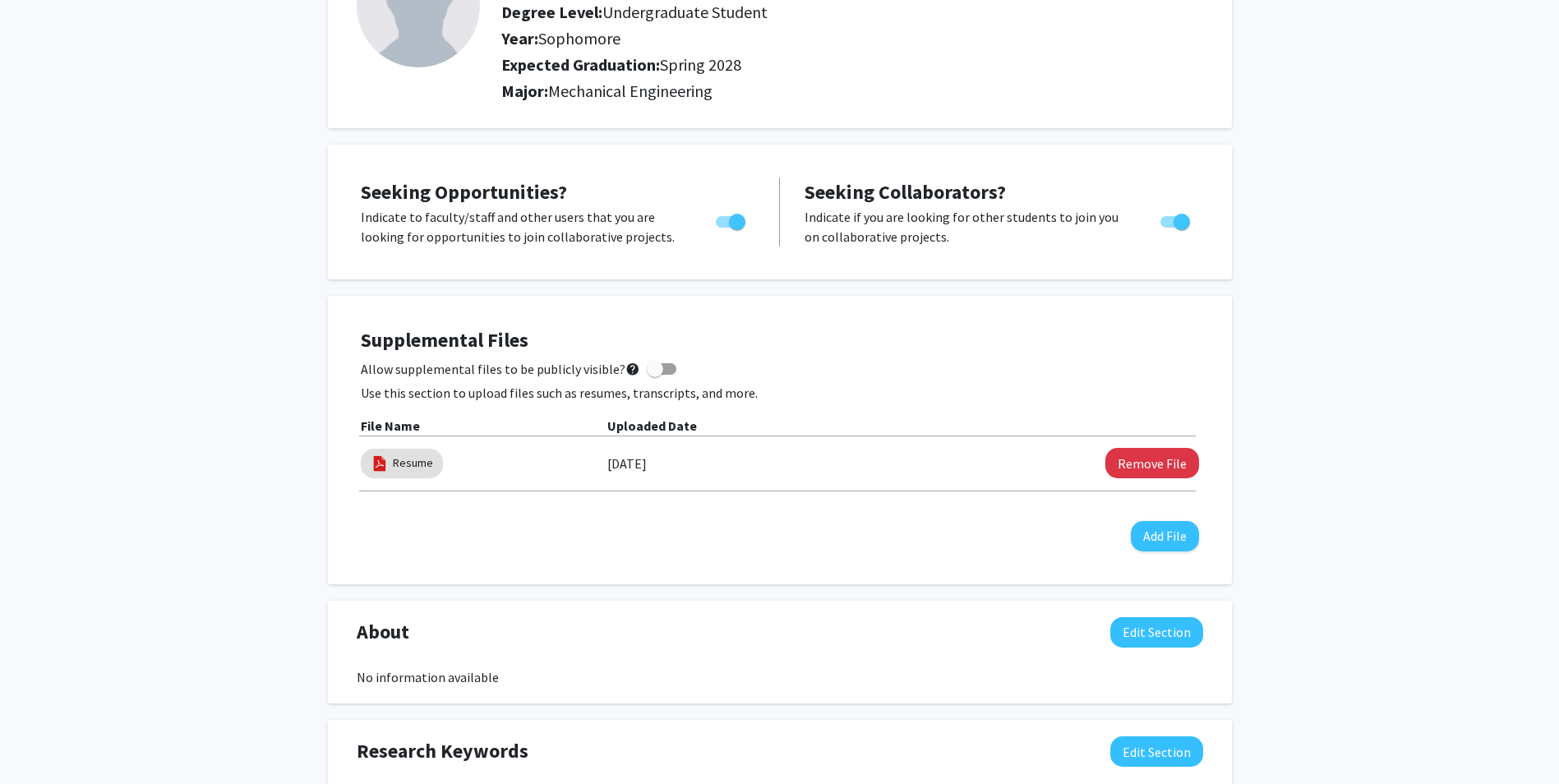
click at [648, 364] on span at bounding box center [654, 368] width 16 height 16
click at [654, 374] on input "Allow supplemental files to be publicly visible? help" at bounding box center [654, 374] width 1 height 1
checkbox input "true"
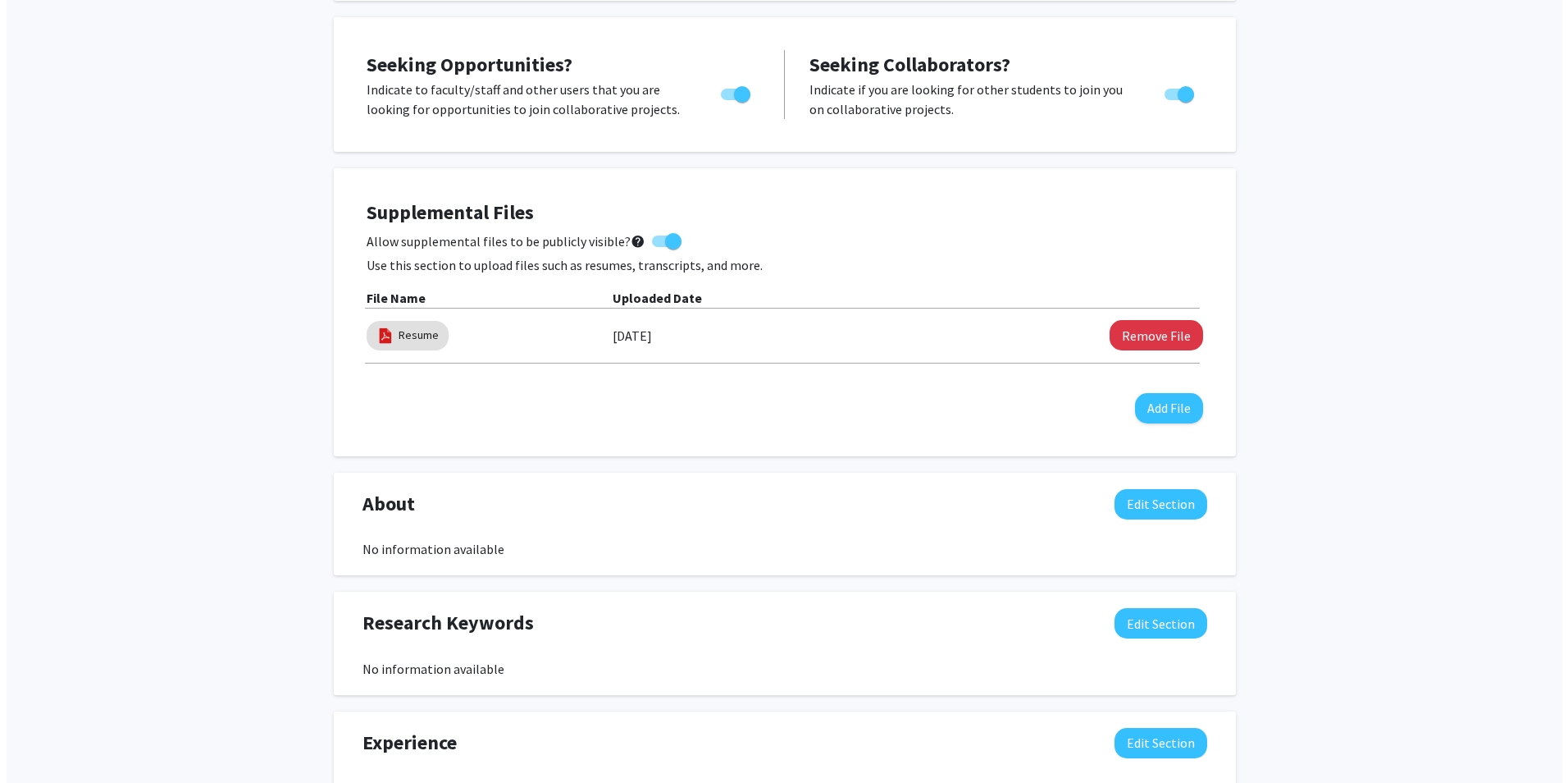
scroll to position [0, 0]
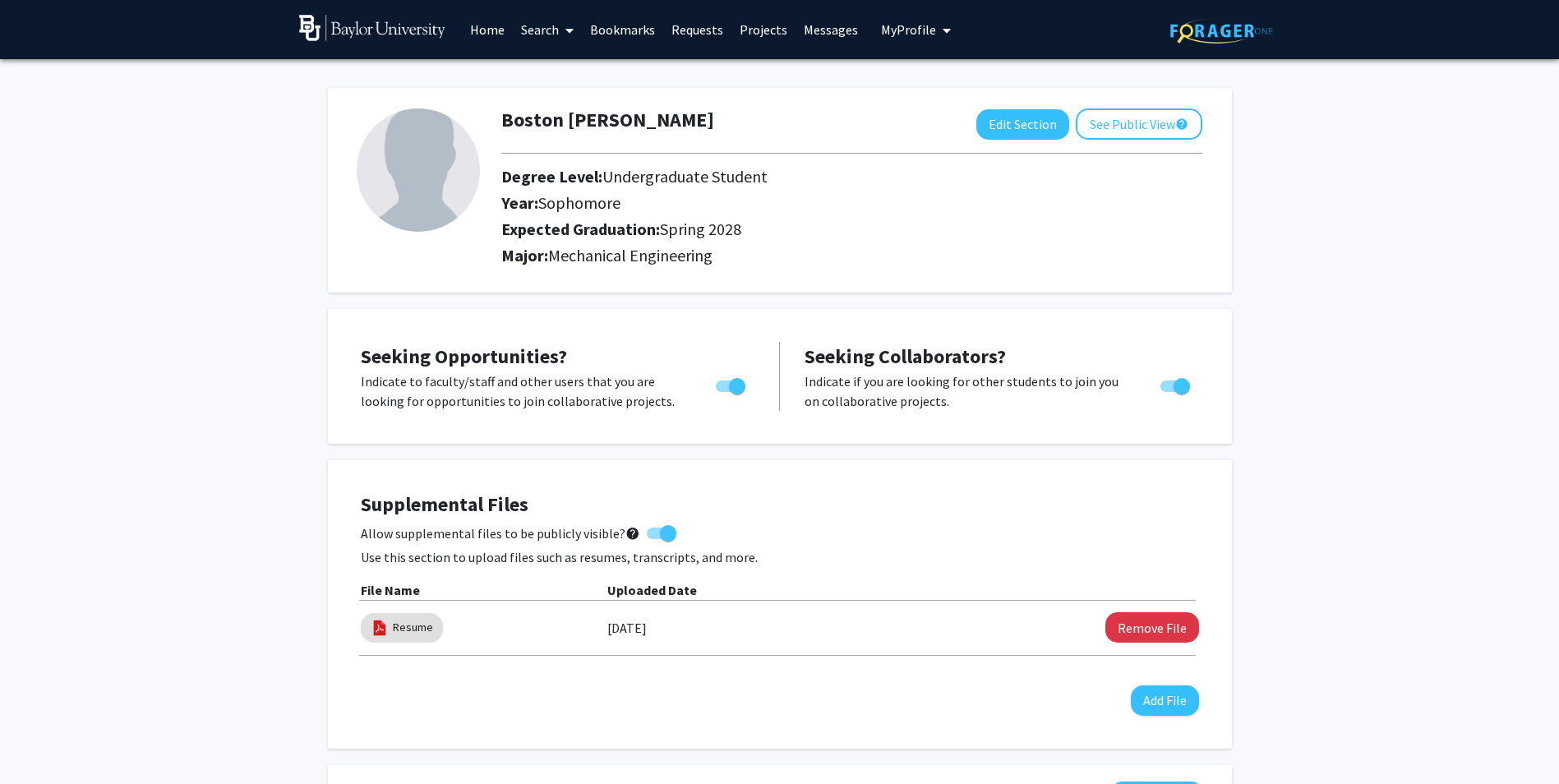
drag, startPoint x: 1303, startPoint y: 278, endPoint x: 1145, endPoint y: 237, distance: 163.2
click at [1303, 277] on div "Boston [PERSON_NAME] Edit Section See Public View help Degree Level: Undergradu…" at bounding box center [779, 789] width 1559 height 1459
click at [1140, 120] on button "See Public View help" at bounding box center [1138, 124] width 126 height 31
